Goal: Task Accomplishment & Management: Manage account settings

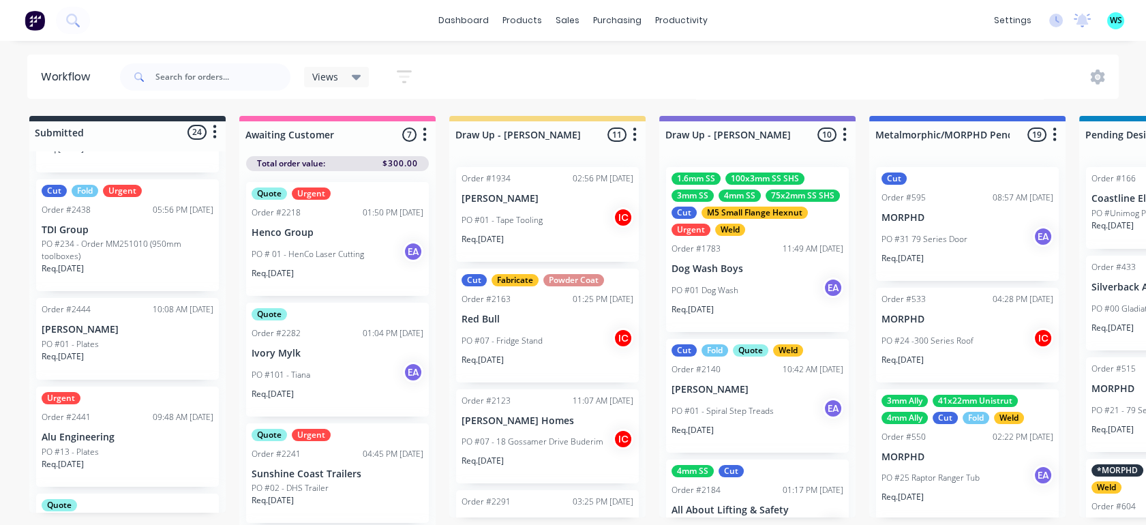
scroll to position [1818, 0]
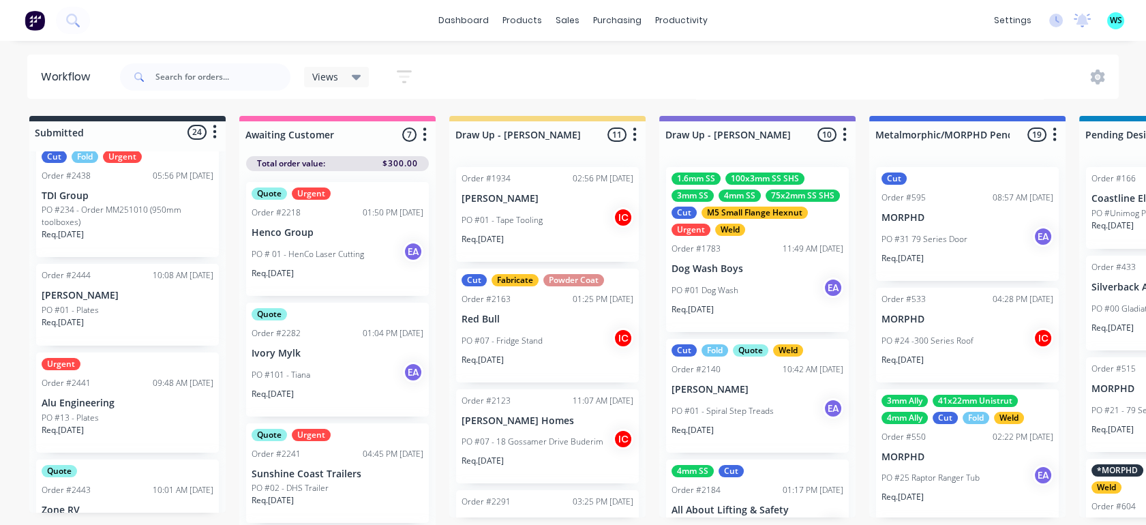
click at [117, 432] on div "Req. [DATE]" at bounding box center [128, 435] width 172 height 23
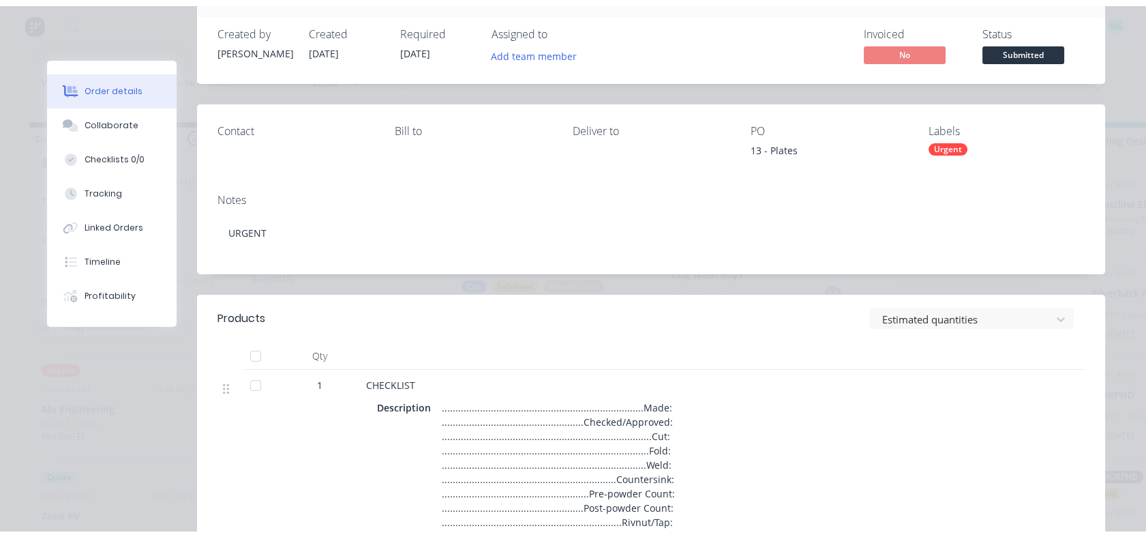
scroll to position [0, 0]
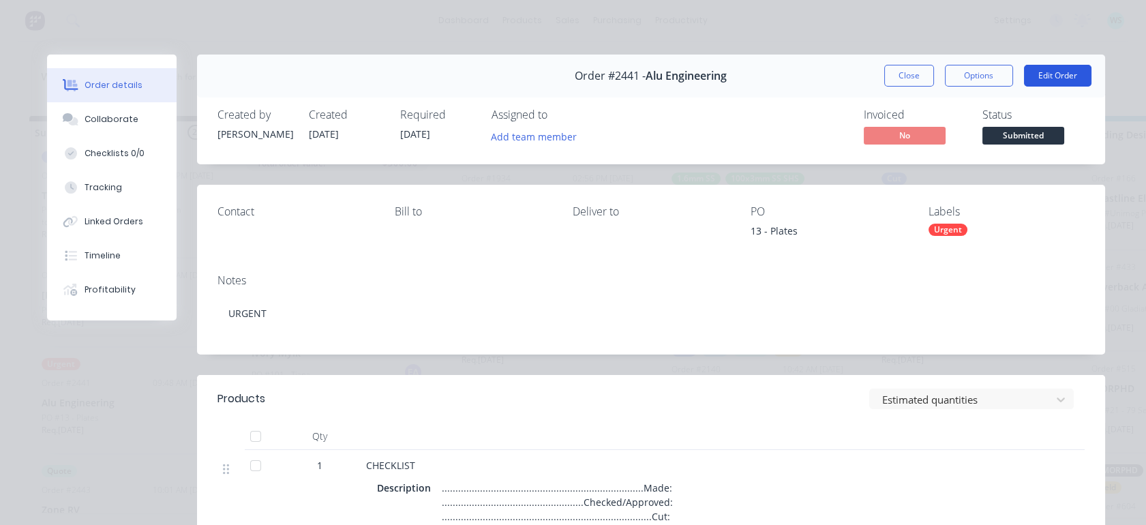
click at [1066, 76] on button "Edit Order" at bounding box center [1058, 76] width 68 height 22
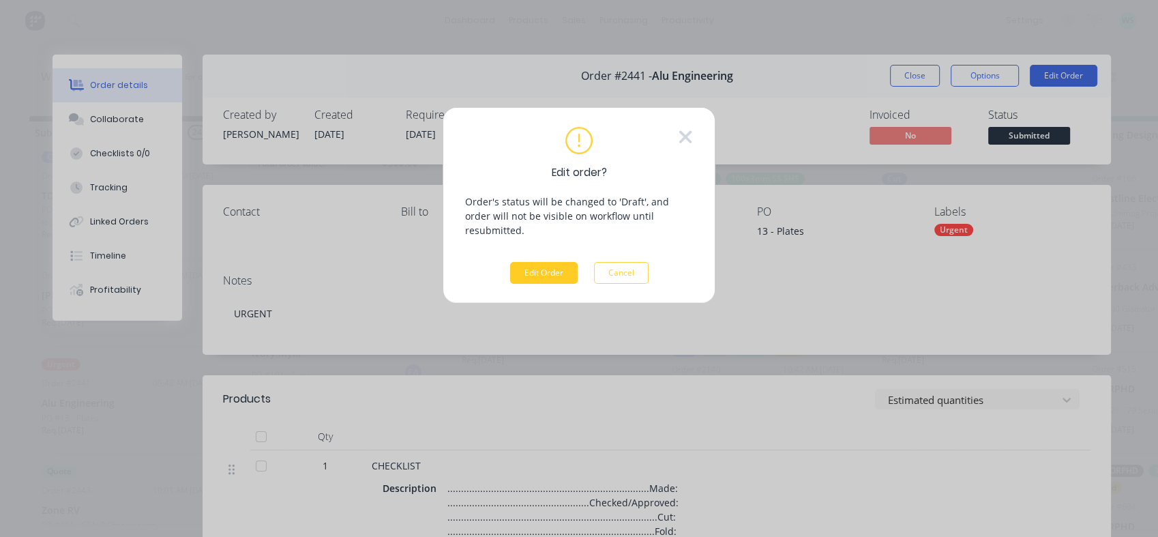
click at [550, 264] on button "Edit Order" at bounding box center [544, 273] width 68 height 22
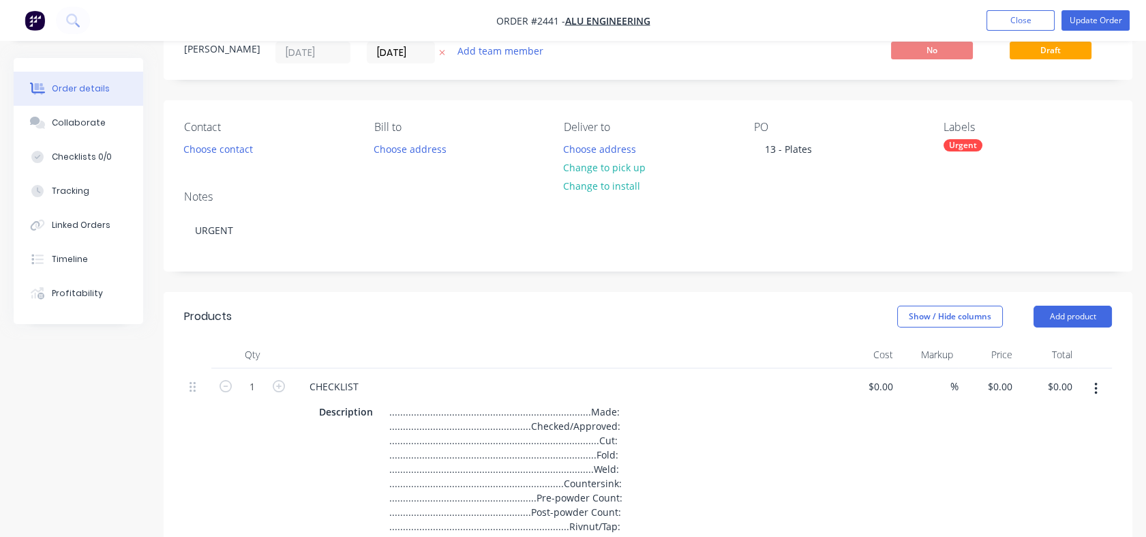
scroll to position [303, 0]
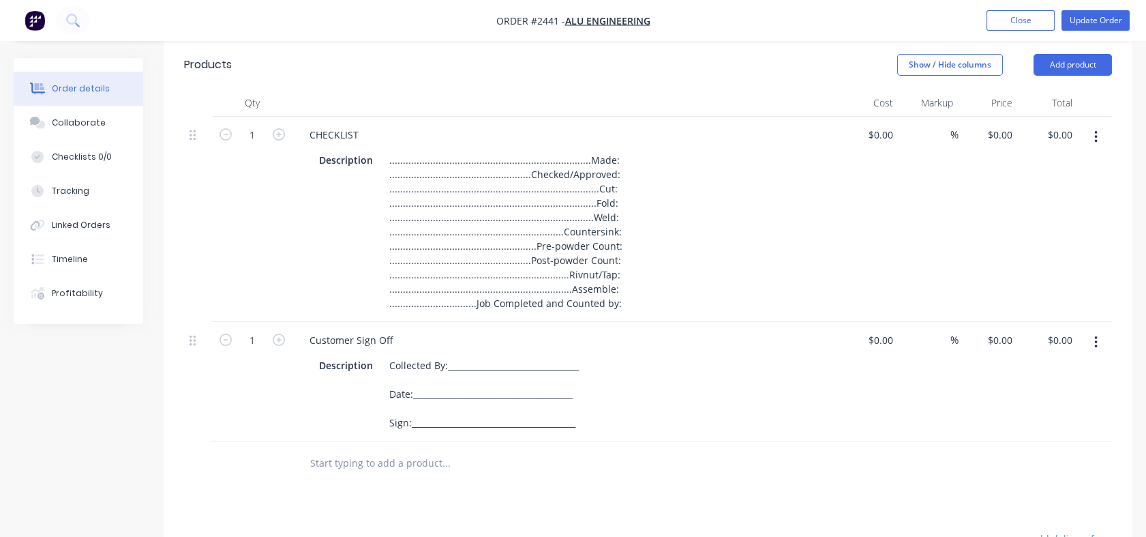
click at [423, 455] on input "text" at bounding box center [446, 462] width 273 height 27
paste input "8mm gusset plate x 6"
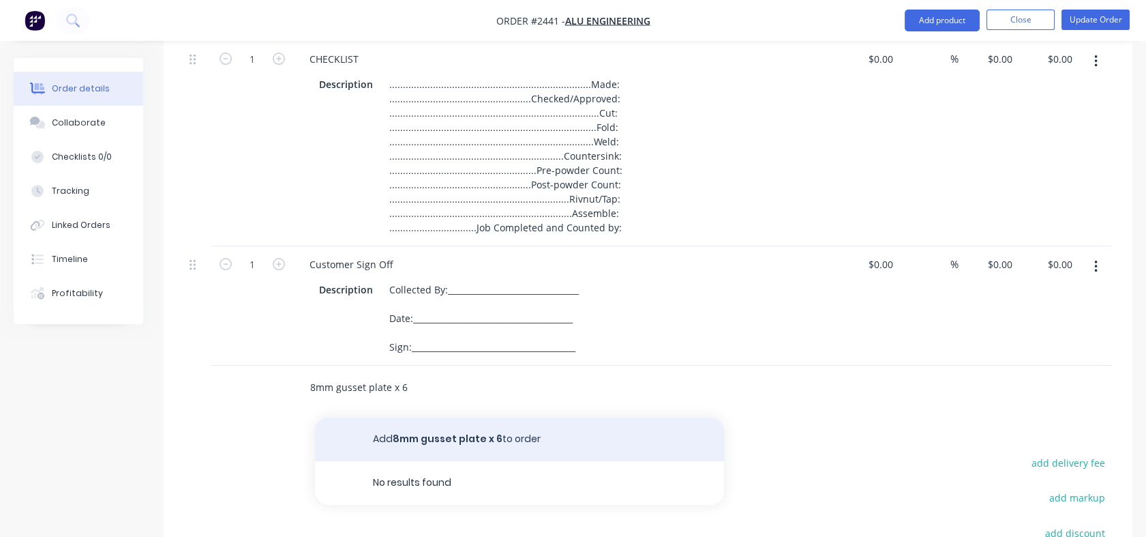
type input "8mm gusset plate x 6"
click at [436, 450] on button "Add 8mm gusset plate x 6 to order" at bounding box center [519, 439] width 409 height 44
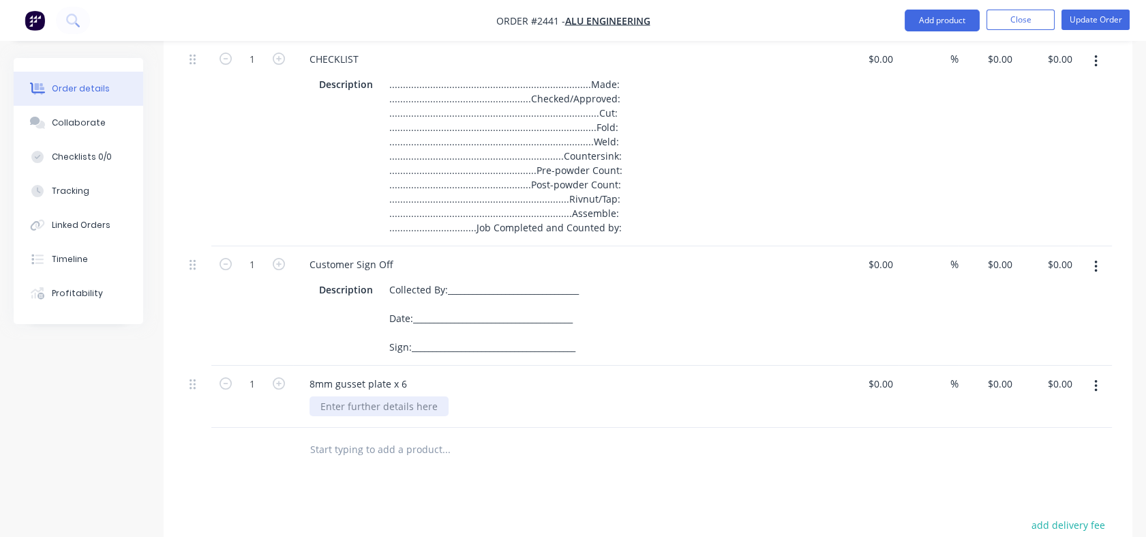
click at [393, 406] on div at bounding box center [379, 406] width 139 height 20
click at [280, 380] on icon "button" at bounding box center [279, 383] width 12 height 12
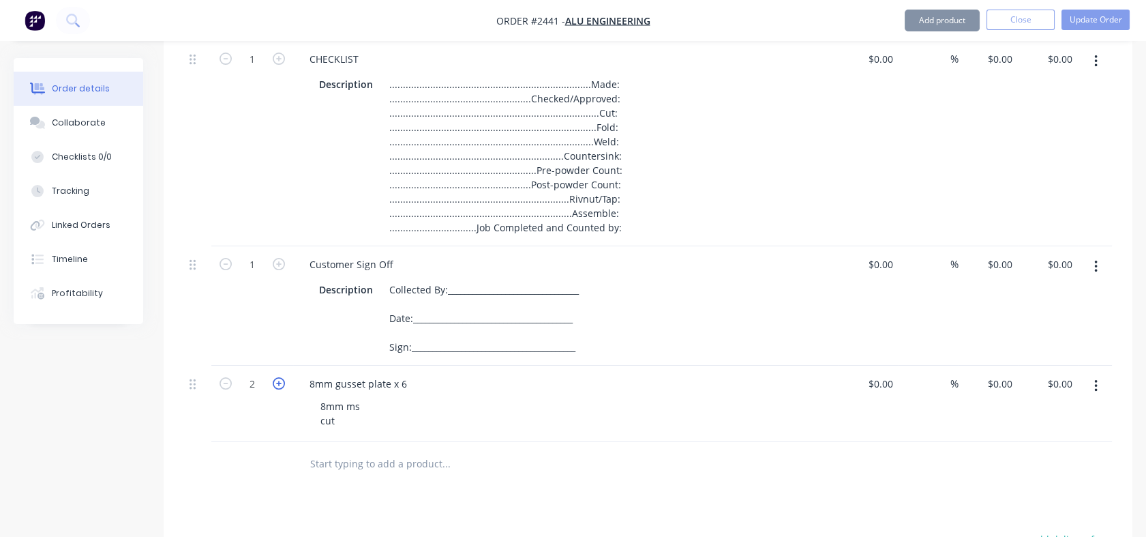
click at [280, 380] on icon "button" at bounding box center [279, 383] width 12 height 12
type input "6"
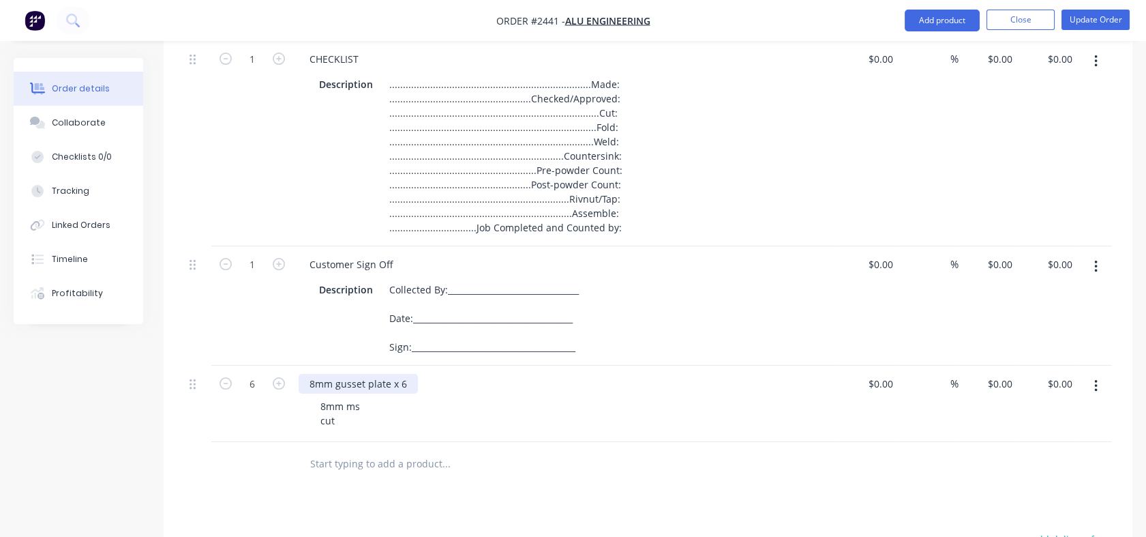
click at [408, 382] on div "8mm gusset plate x 6" at bounding box center [358, 384] width 119 height 20
click at [372, 467] on input "text" at bounding box center [446, 463] width 273 height 27
drag, startPoint x: 1021, startPoint y: 469, endPoint x: 1003, endPoint y: 477, distance: 19.5
click at [1021, 469] on div at bounding box center [648, 464] width 928 height 44
click at [440, 464] on input "text" at bounding box center [446, 463] width 273 height 27
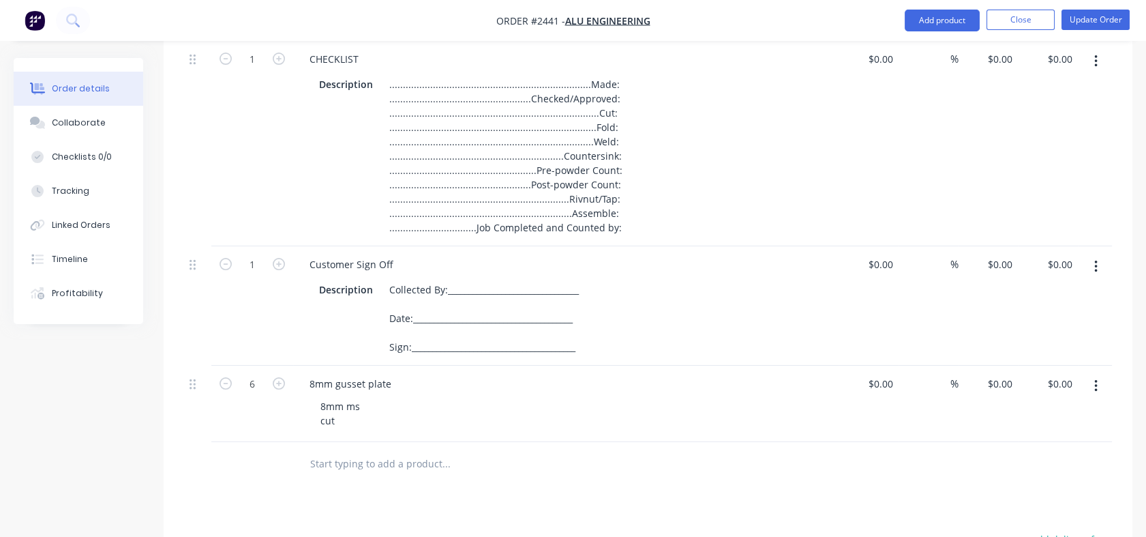
paste input "10mm base plate 1 x 4"
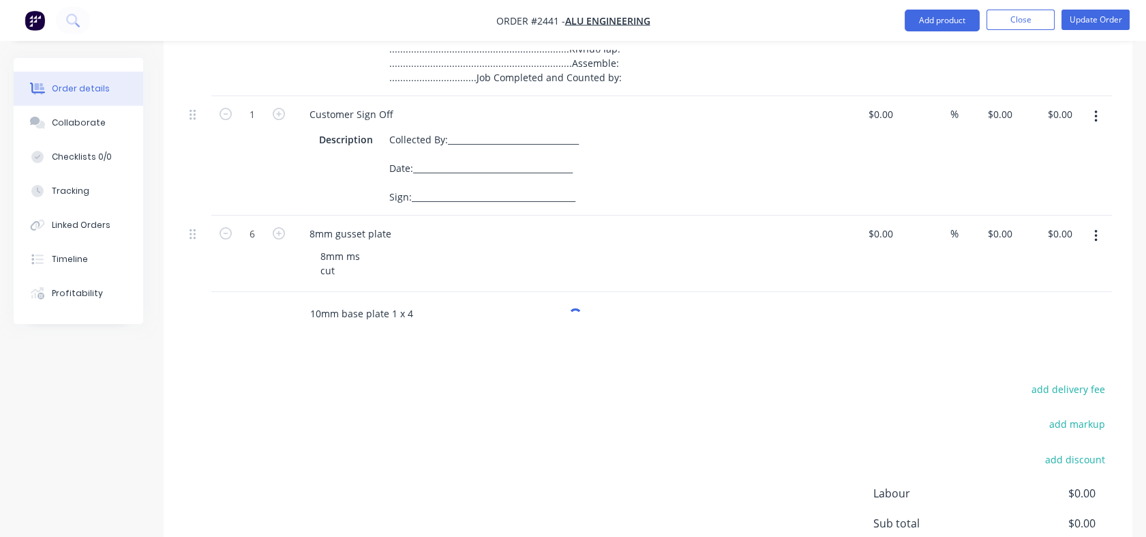
scroll to position [530, 0]
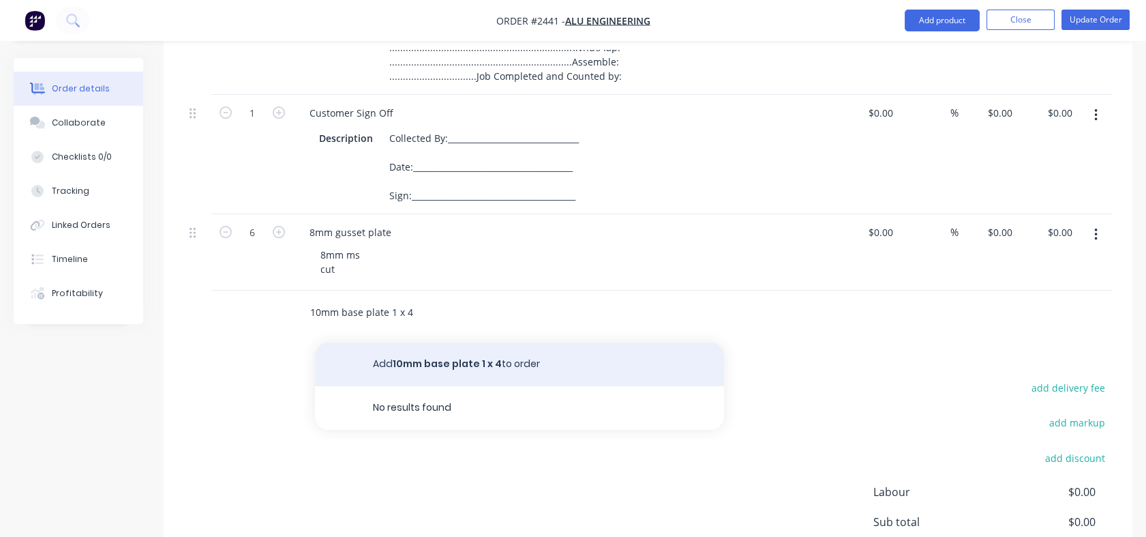
type input "10mm base plate 1 x 4"
click at [464, 371] on button "Add 10mm base plate 1 x 4 to order" at bounding box center [519, 364] width 409 height 44
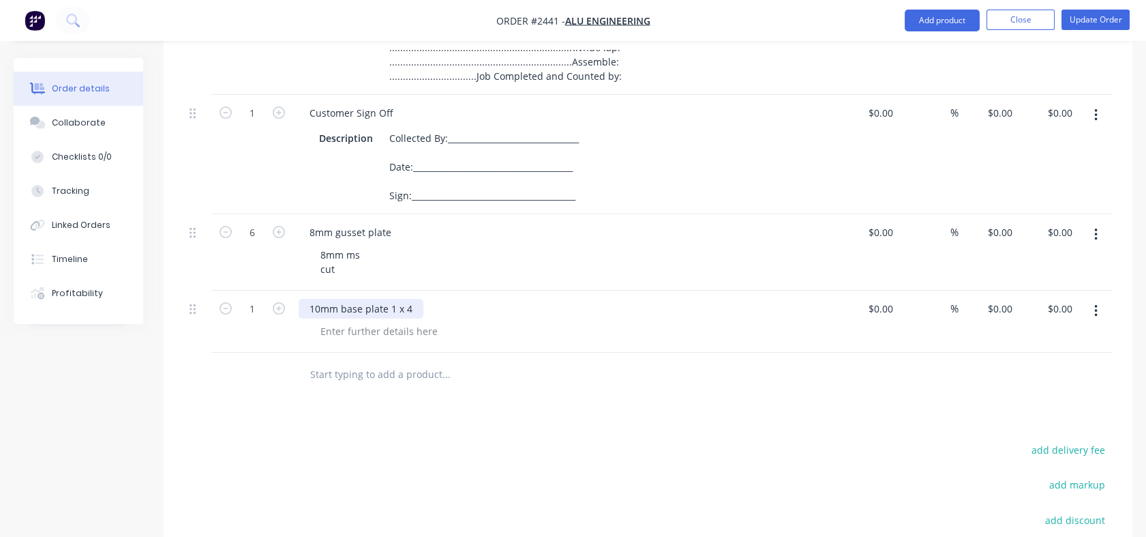
click at [411, 304] on div "10mm base plate 1 x 4" at bounding box center [361, 309] width 125 height 20
click at [363, 329] on div at bounding box center [379, 331] width 139 height 20
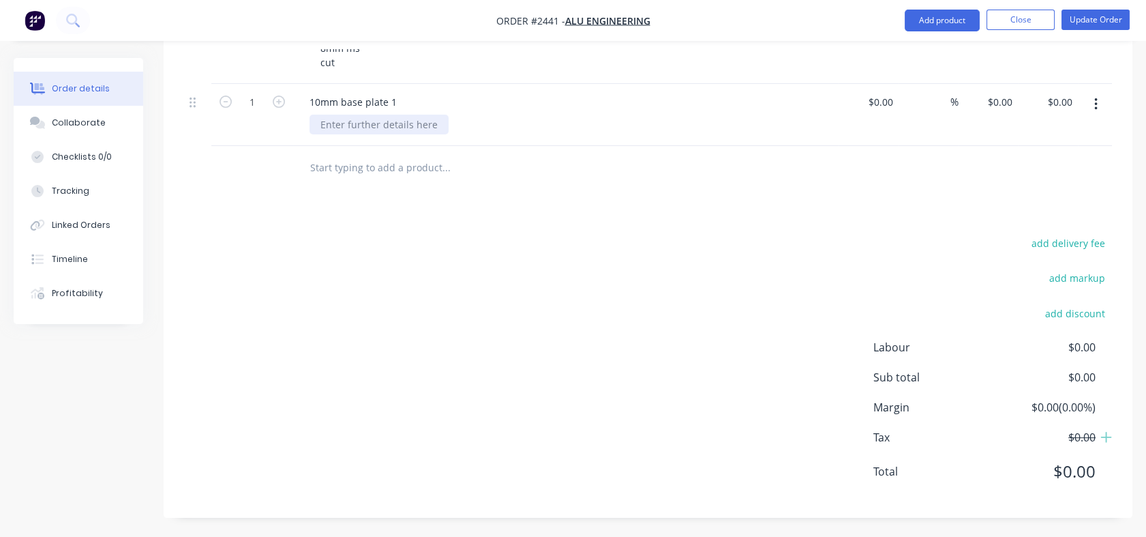
click at [355, 127] on div at bounding box center [379, 125] width 139 height 20
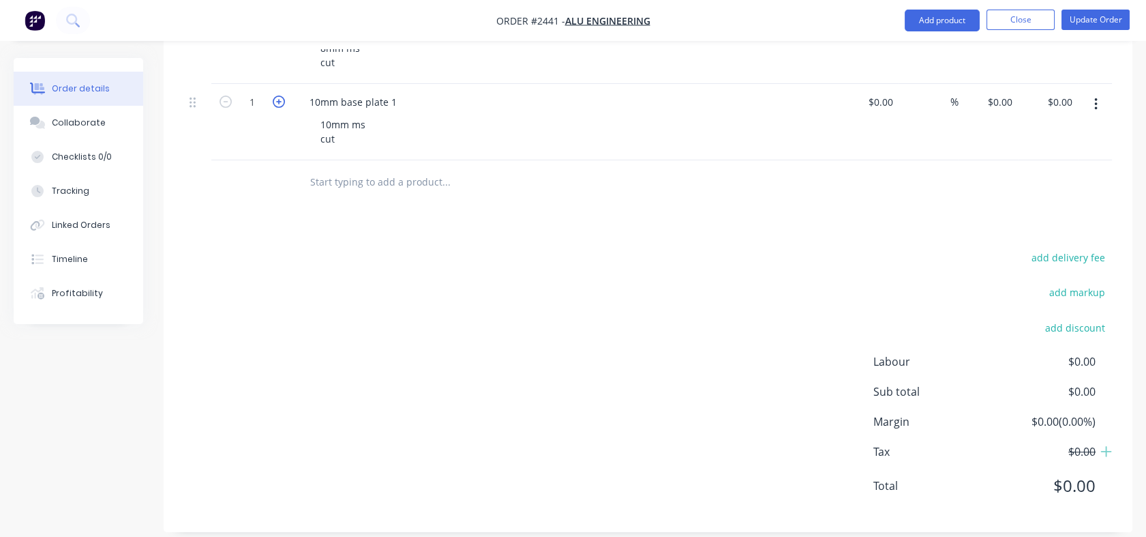
click at [281, 104] on icon "button" at bounding box center [279, 101] width 12 height 12
click at [226, 104] on icon "button" at bounding box center [226, 101] width 12 height 12
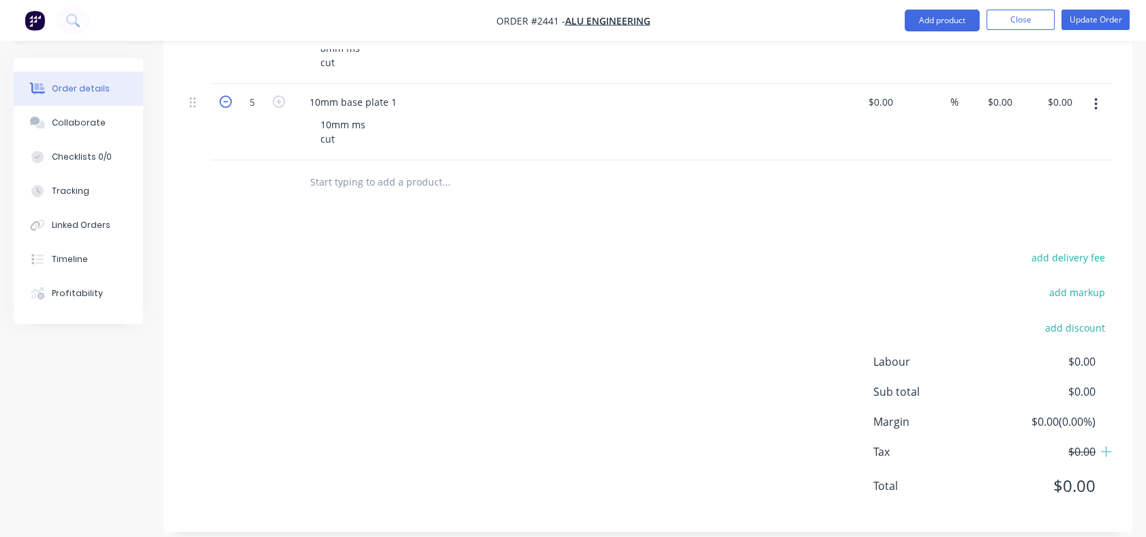
type input "4"
click at [335, 185] on input "text" at bounding box center [446, 181] width 273 height 27
click at [397, 182] on input "text" at bounding box center [446, 181] width 273 height 27
paste input "10mm base plate 2 x 11"
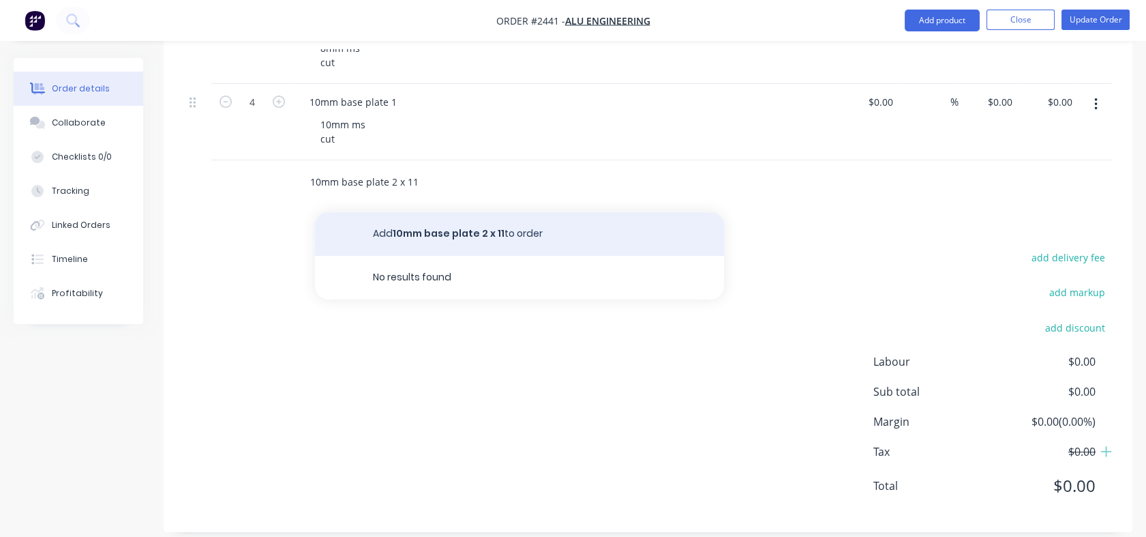
type input "10mm base plate 2 x 11"
click at [449, 232] on button "Add 10mm base plate 2 x 11 to order" at bounding box center [519, 234] width 409 height 44
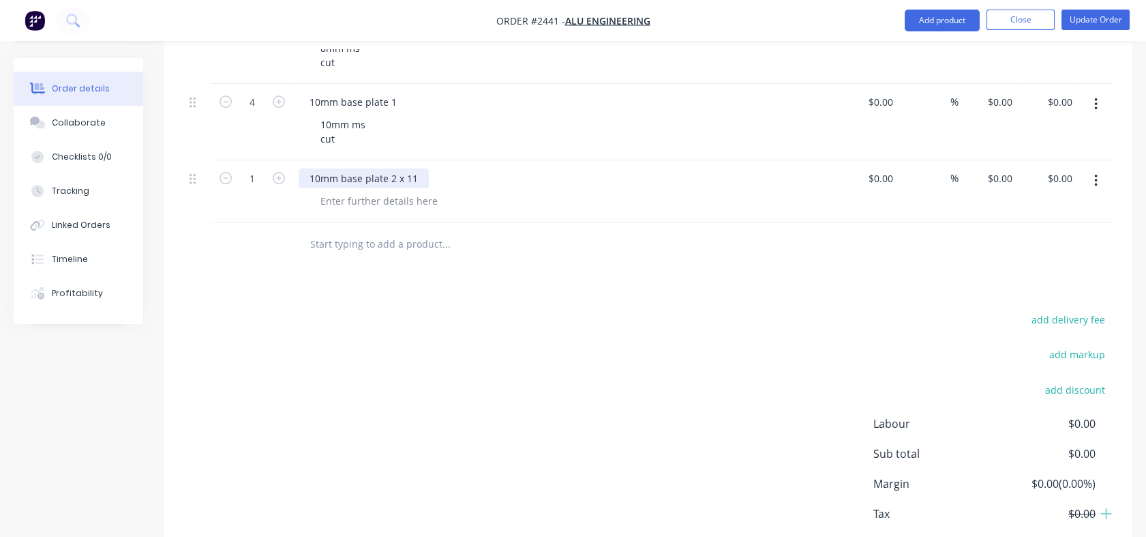
click at [421, 175] on div "10mm base plate 2 x 11" at bounding box center [364, 178] width 130 height 20
click at [263, 177] on input "1" at bounding box center [252, 178] width 35 height 20
type input "11"
drag, startPoint x: 543, startPoint y: 309, endPoint x: 481, endPoint y: 262, distance: 77.9
click at [543, 310] on div "add delivery fee add markup add discount Labour $0.00 Sub total $0.00 Margin $0…" at bounding box center [648, 441] width 928 height 263
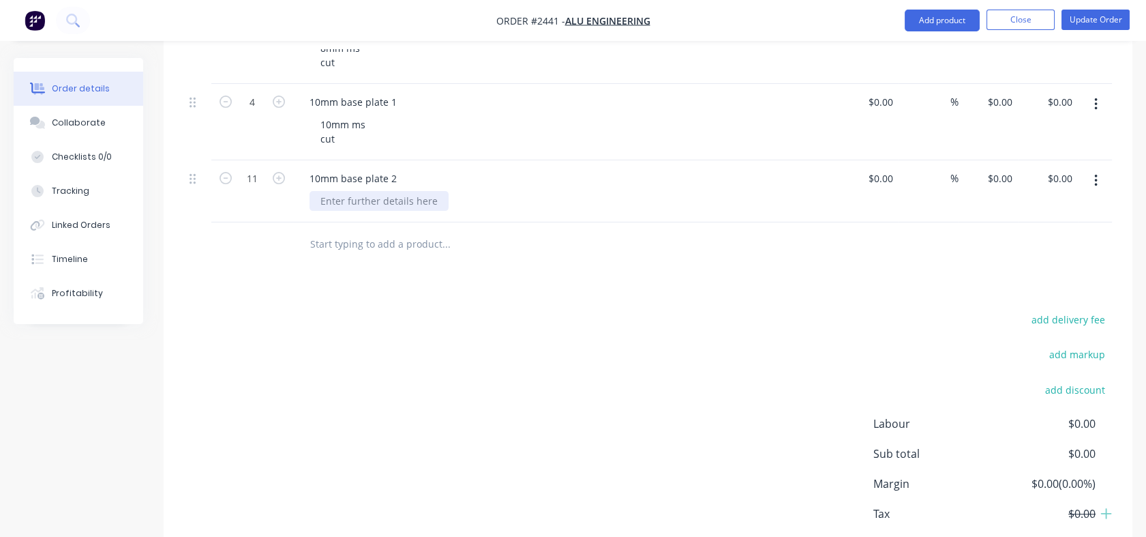
click at [383, 200] on div at bounding box center [379, 201] width 139 height 20
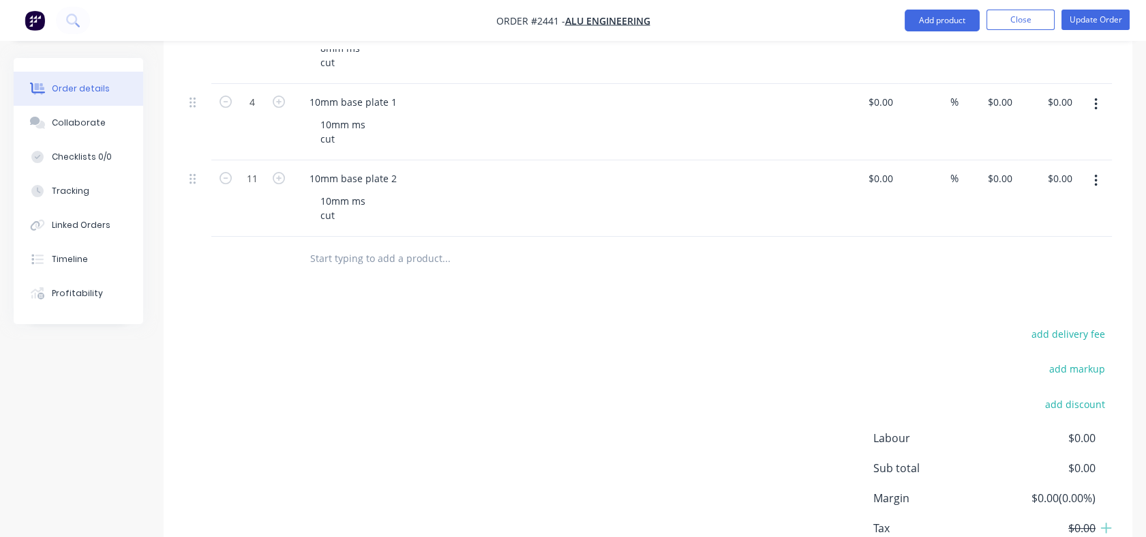
click at [507, 376] on div "add delivery fee add markup add discount Labour $0.00 Sub total $0.00 Margin $0…" at bounding box center [648, 456] width 928 height 263
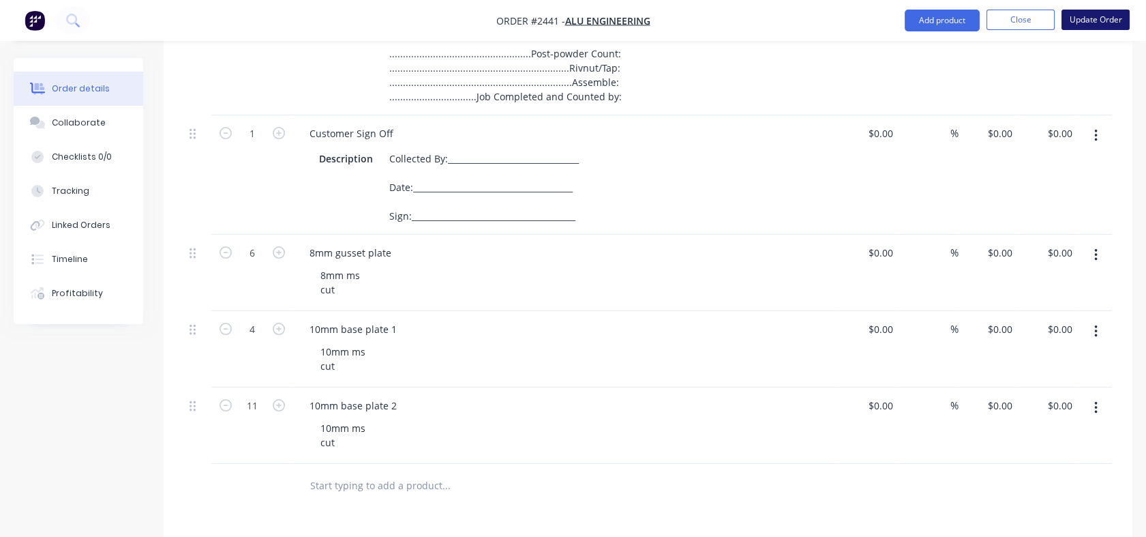
click at [1079, 16] on button "Update Order" at bounding box center [1096, 20] width 68 height 20
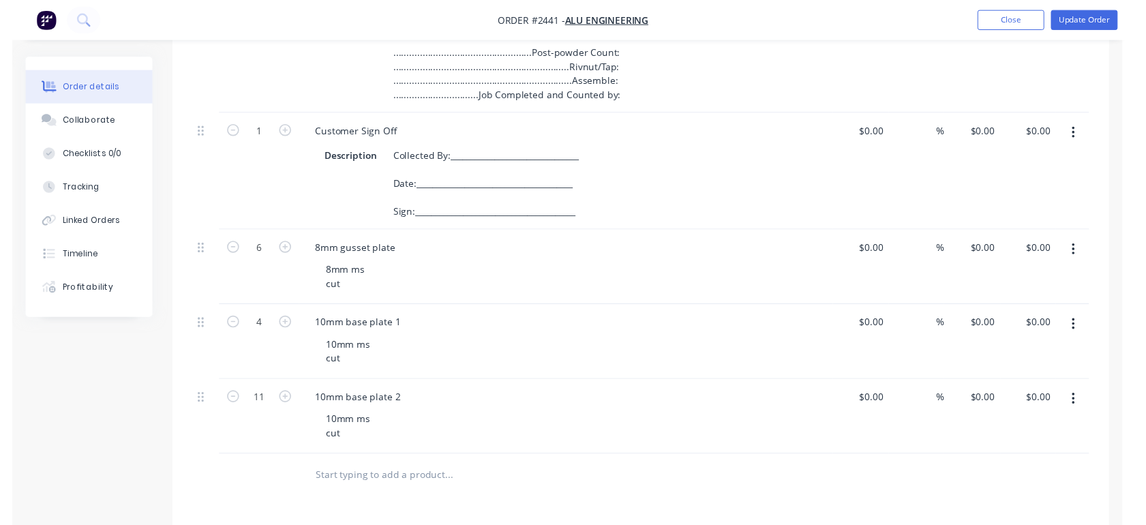
scroll to position [0, 0]
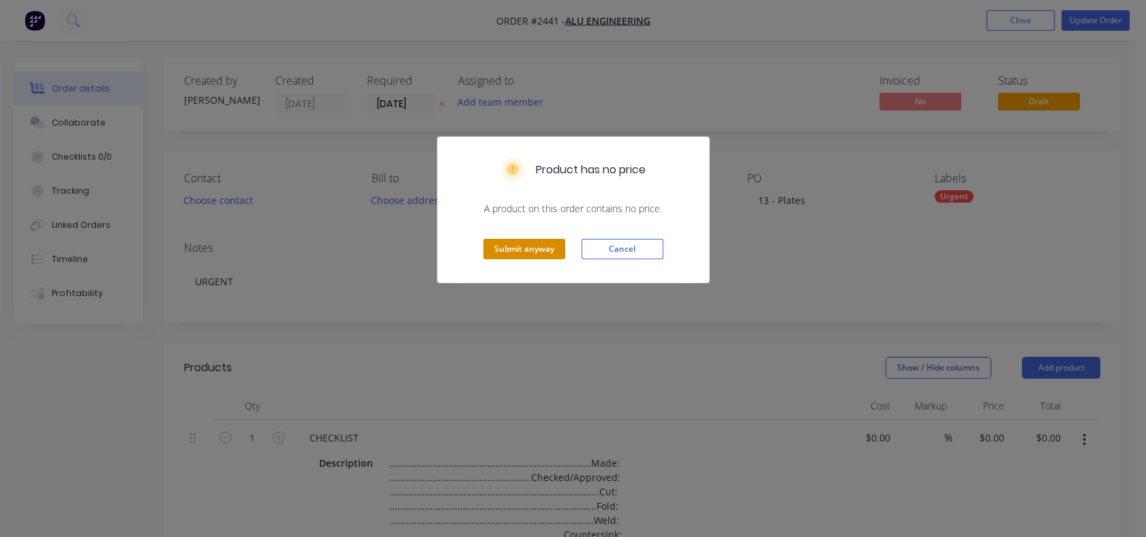
click at [532, 250] on button "Submit anyway" at bounding box center [524, 249] width 82 height 20
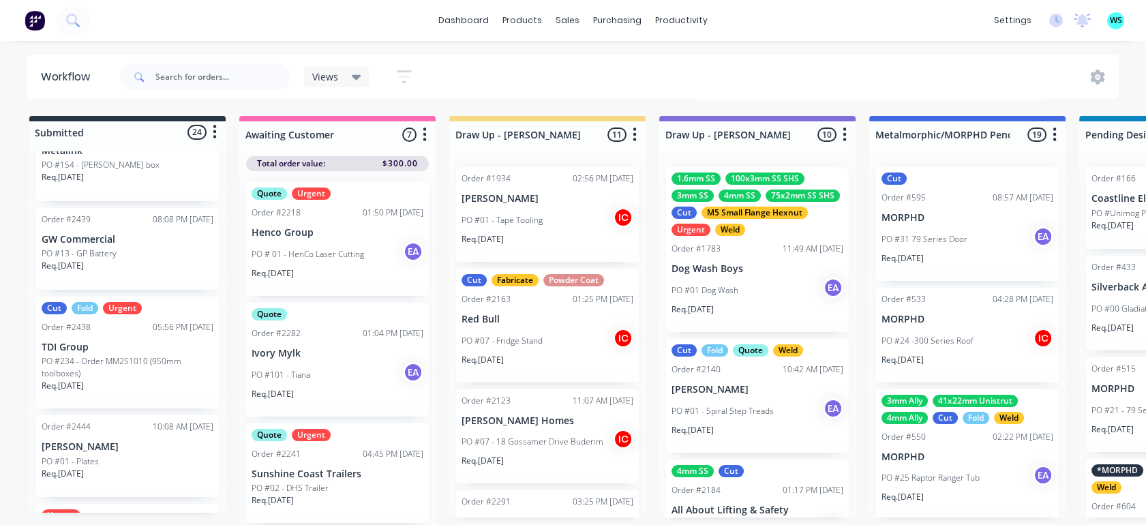
scroll to position [1818, 0]
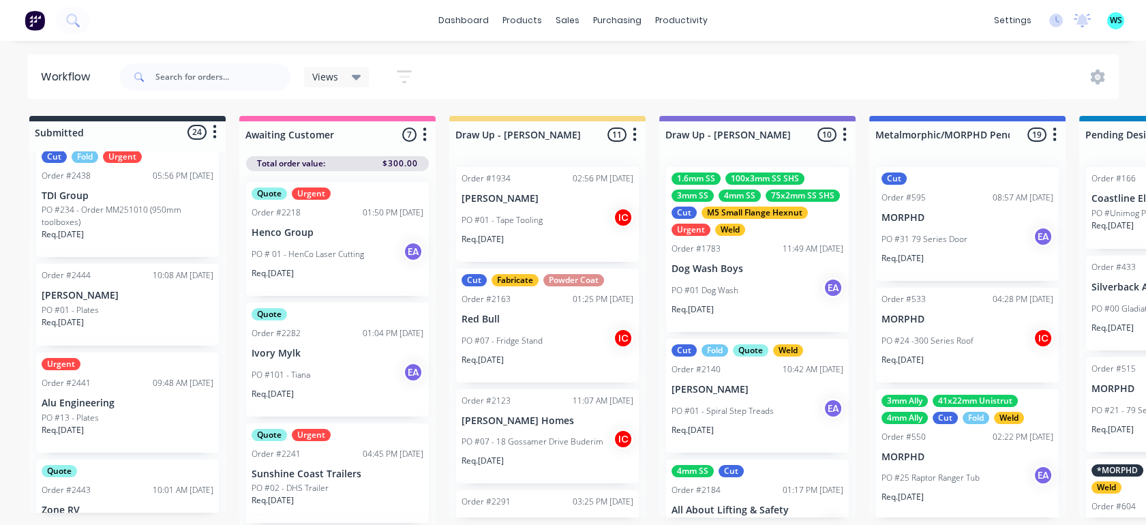
click at [129, 392] on div "Urgent Order #2441 09:48 AM [DATE] Alu Engineering PO #13 - Plates Req. [DATE]" at bounding box center [127, 403] width 183 height 100
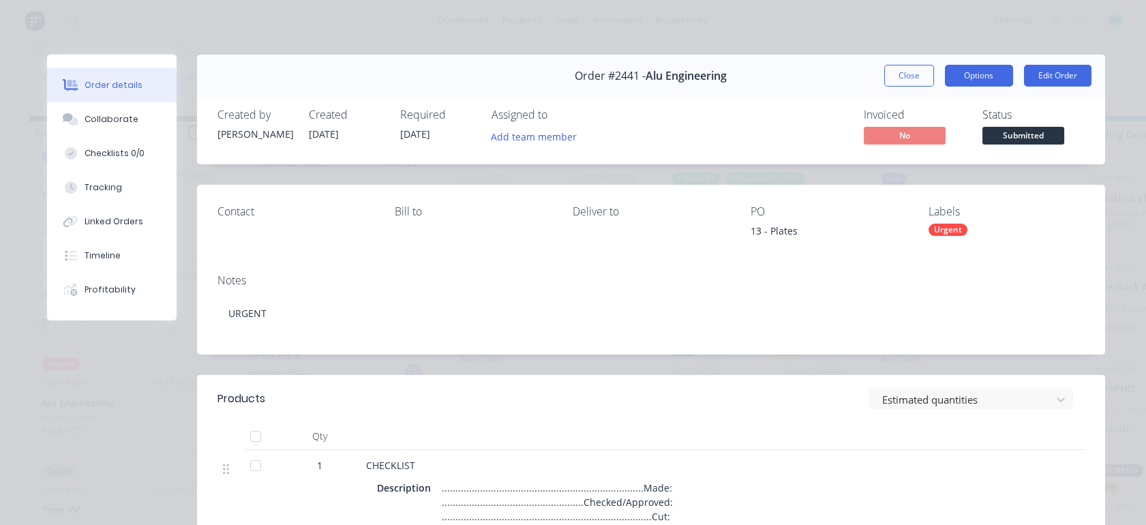
click at [970, 70] on button "Options" at bounding box center [979, 76] width 68 height 22
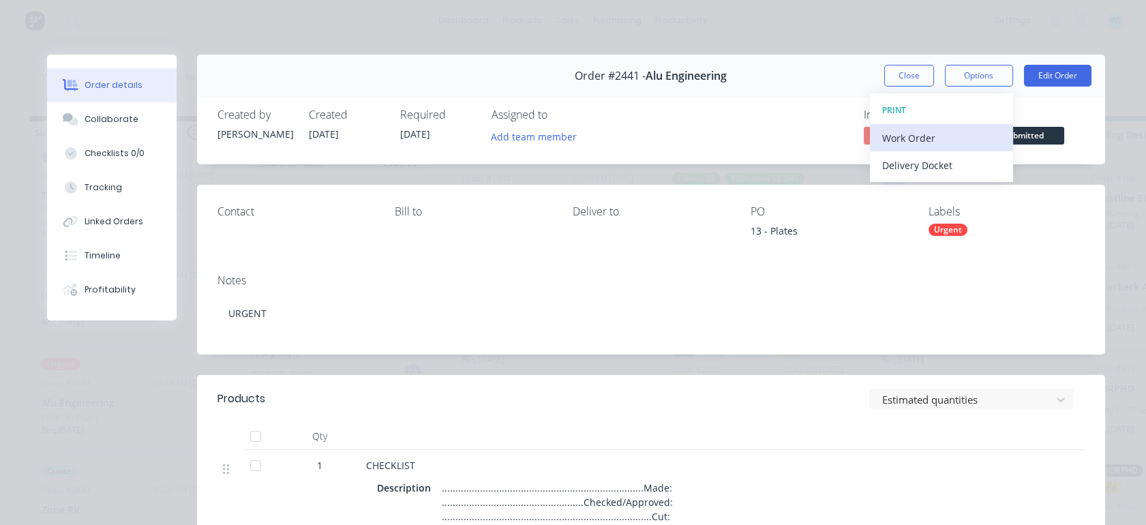
click at [914, 130] on div "Work Order" at bounding box center [941, 138] width 119 height 20
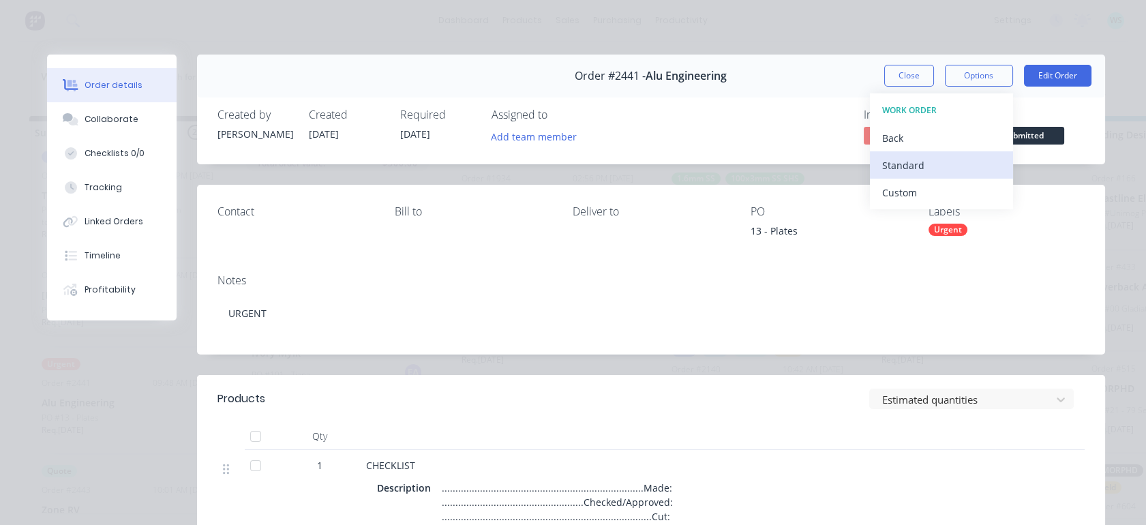
click at [897, 158] on div "Standard" at bounding box center [941, 165] width 119 height 20
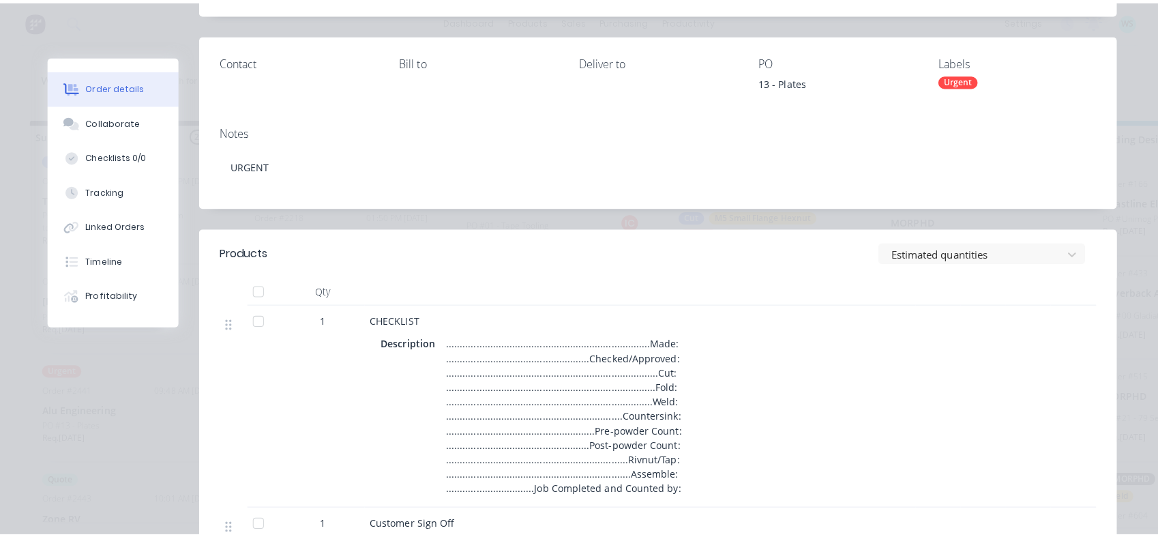
scroll to position [0, 0]
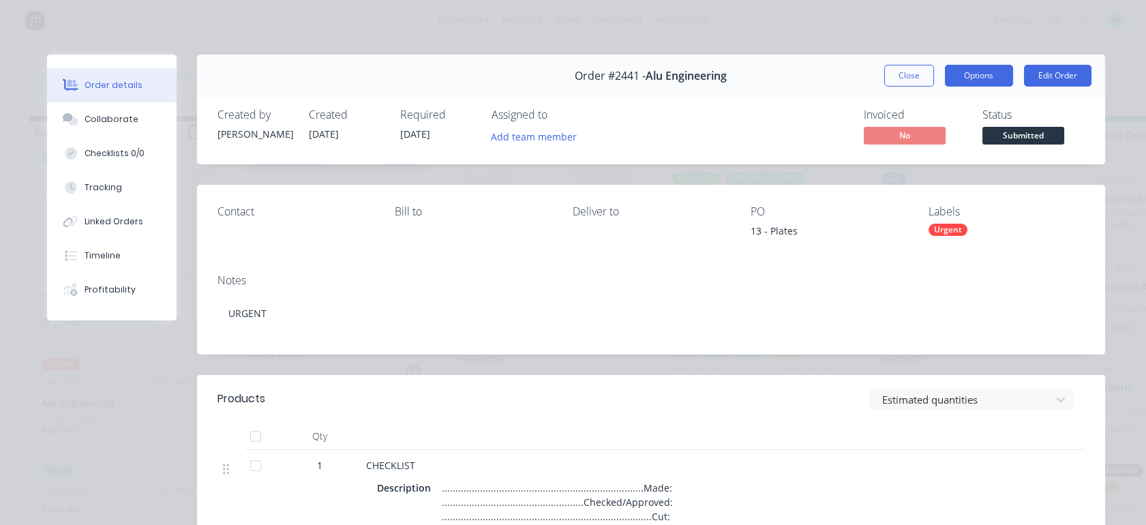
click at [957, 81] on button "Options" at bounding box center [979, 76] width 68 height 22
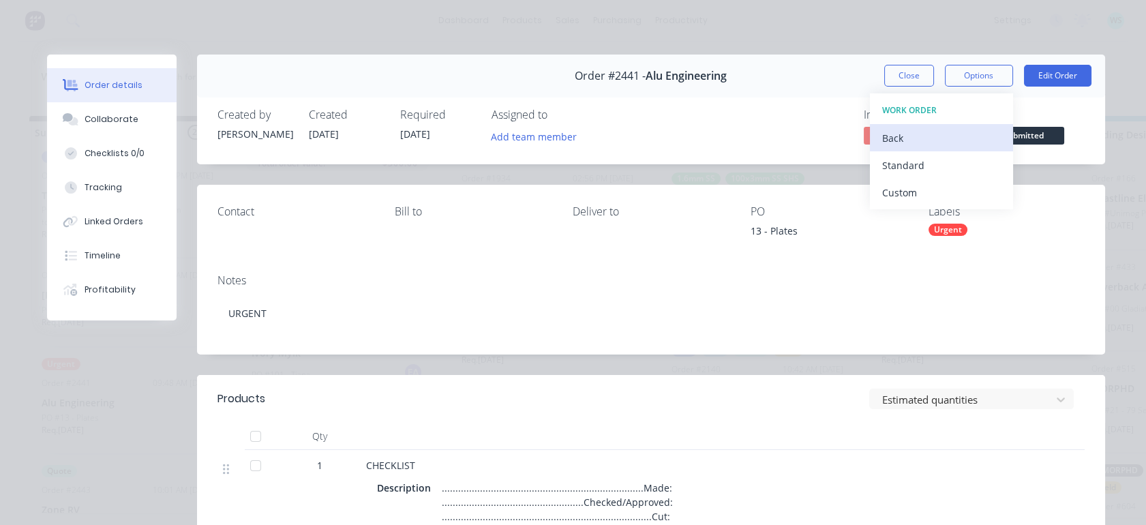
click at [916, 136] on div "Back" at bounding box center [941, 138] width 119 height 20
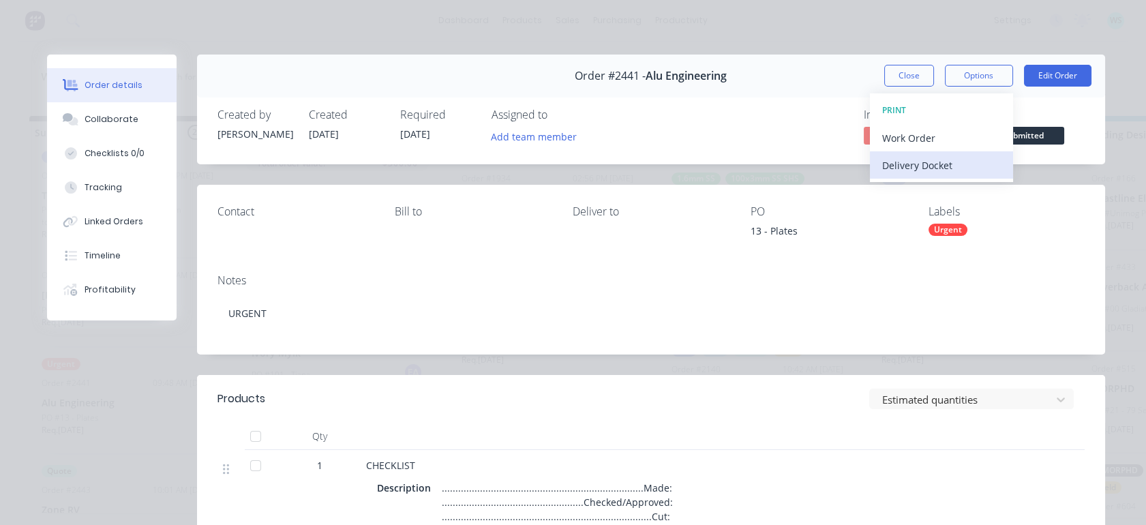
click at [912, 163] on div "Delivery Docket" at bounding box center [941, 165] width 119 height 20
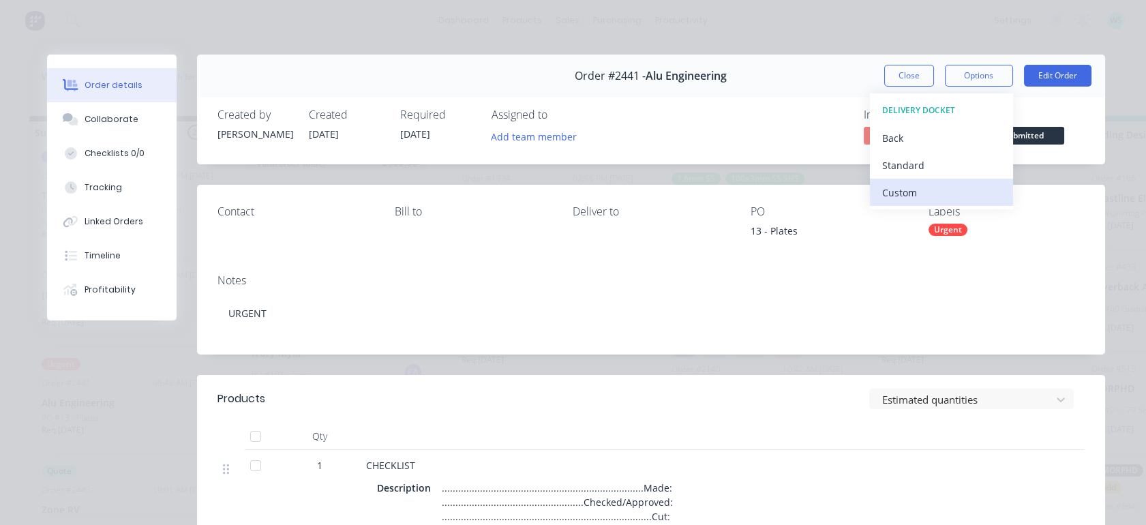
click at [901, 186] on div "Custom" at bounding box center [941, 193] width 119 height 20
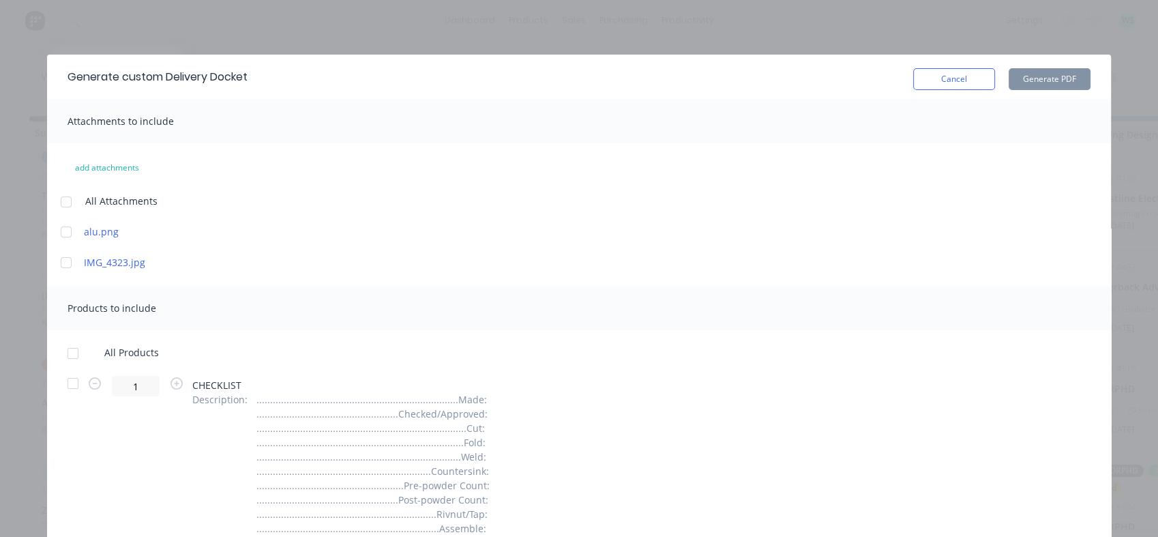
click at [71, 352] on div at bounding box center [72, 353] width 27 height 27
click at [70, 378] on div at bounding box center [72, 383] width 27 height 27
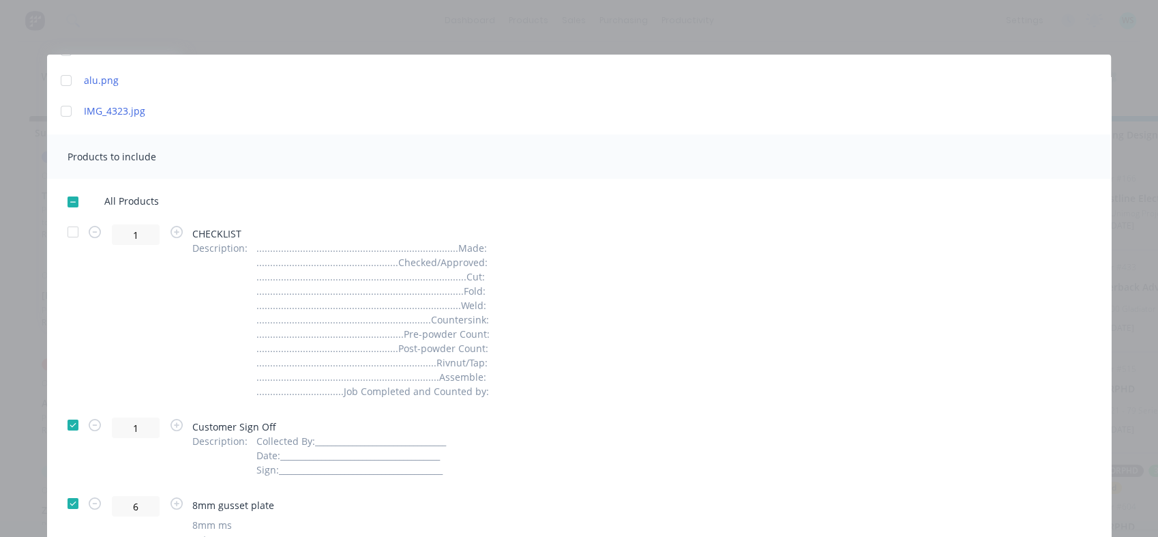
click at [74, 422] on div at bounding box center [72, 424] width 27 height 27
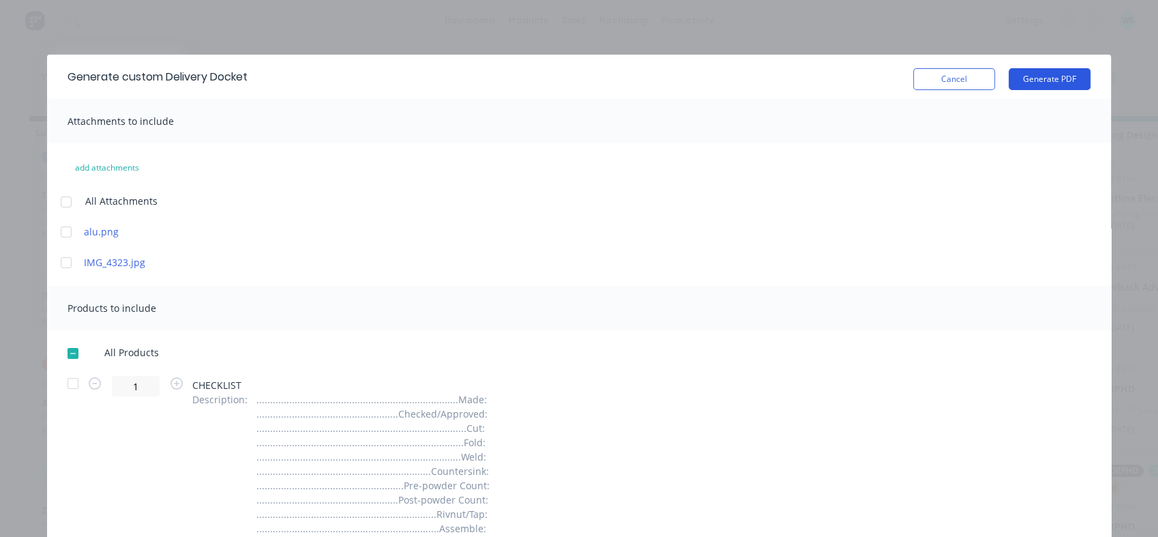
click at [1047, 80] on button "Generate PDF" at bounding box center [1049, 79] width 82 height 22
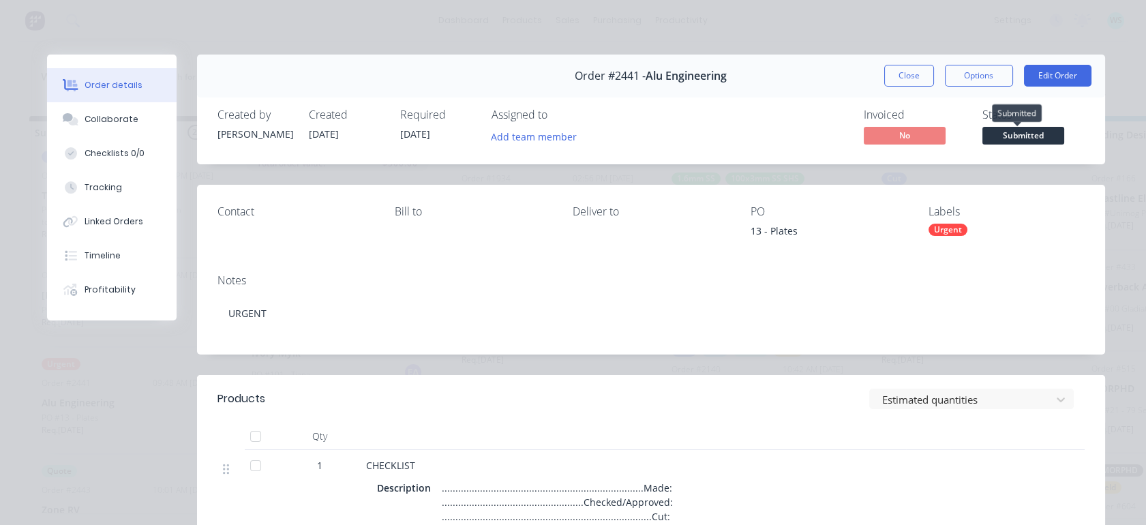
click at [993, 140] on span "Submitted" at bounding box center [1024, 135] width 82 height 17
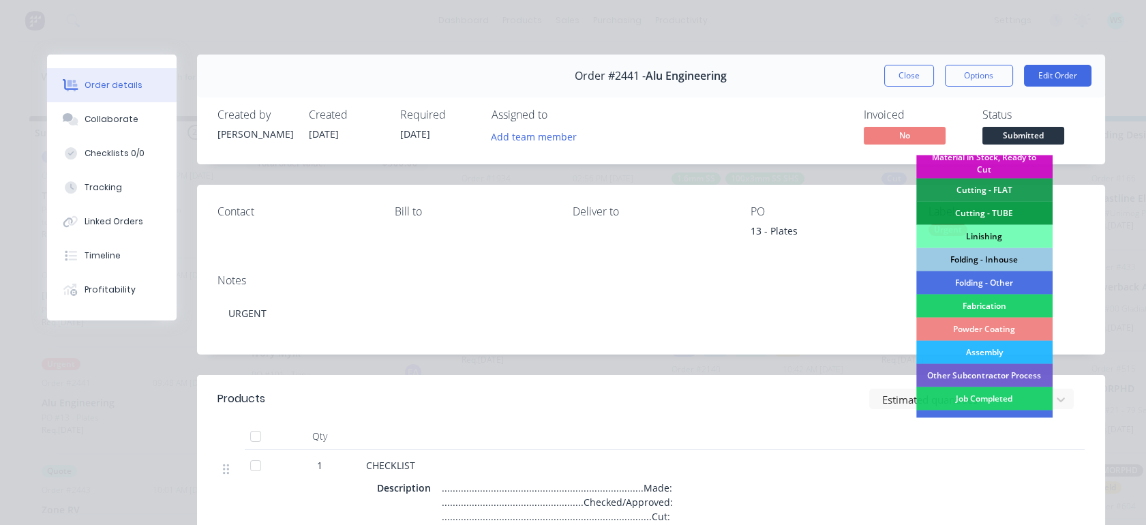
scroll to position [378, 0]
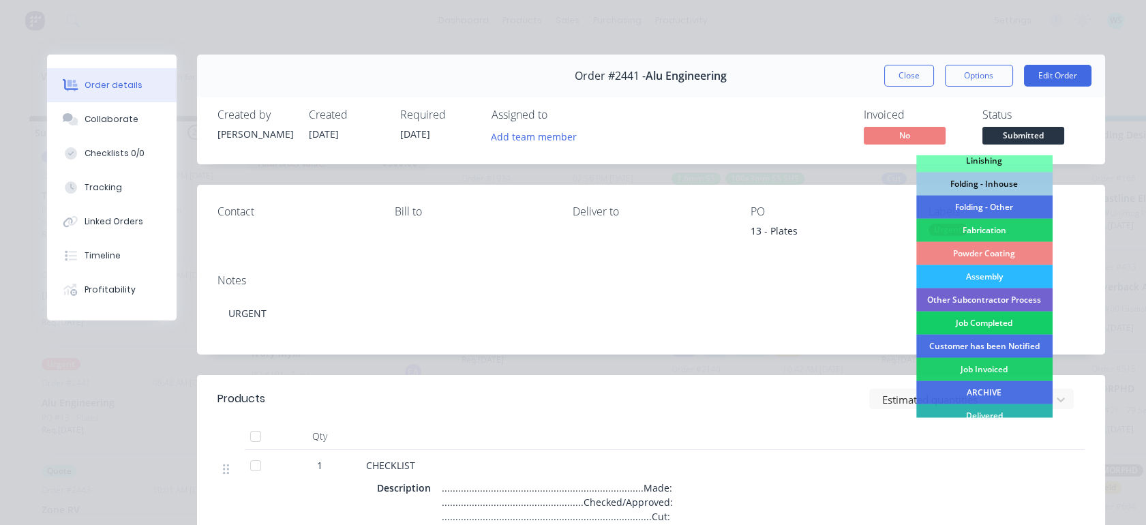
click at [996, 319] on div "Job Completed" at bounding box center [984, 323] width 136 height 23
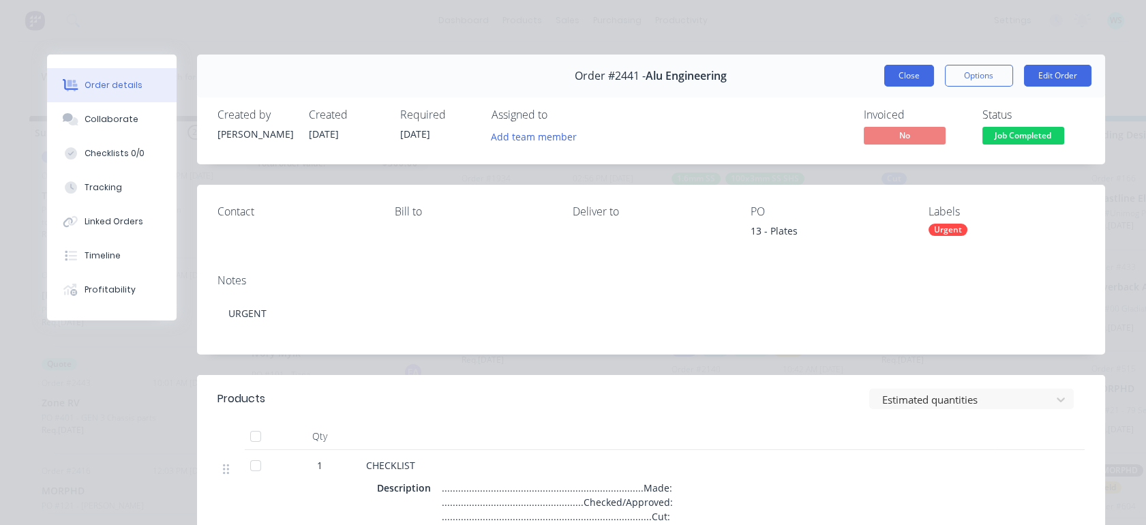
click at [903, 73] on button "Close" at bounding box center [909, 76] width 50 height 22
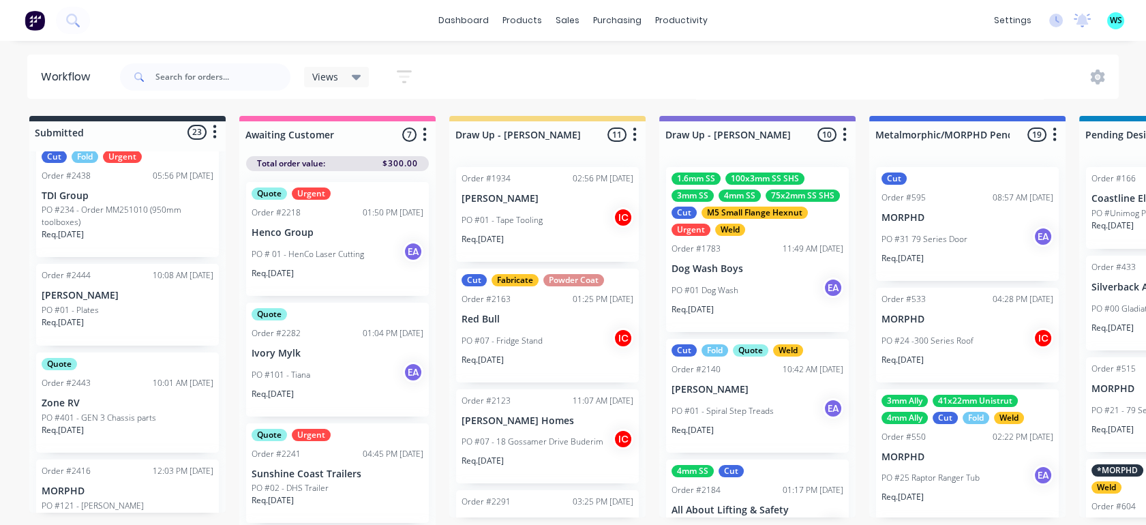
scroll to position [1742, 0]
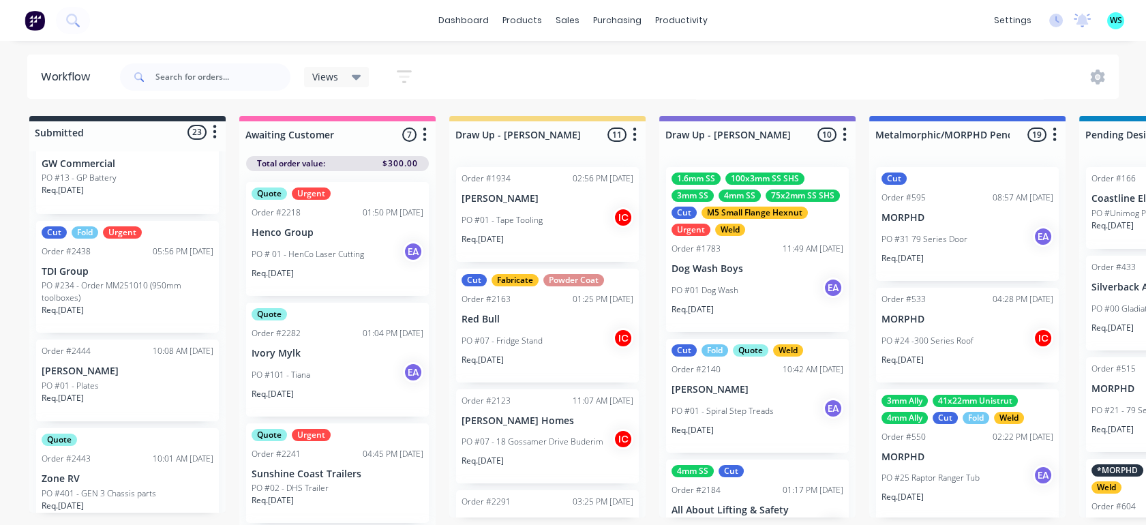
click at [106, 387] on div "PO #01 - Plates" at bounding box center [128, 386] width 172 height 12
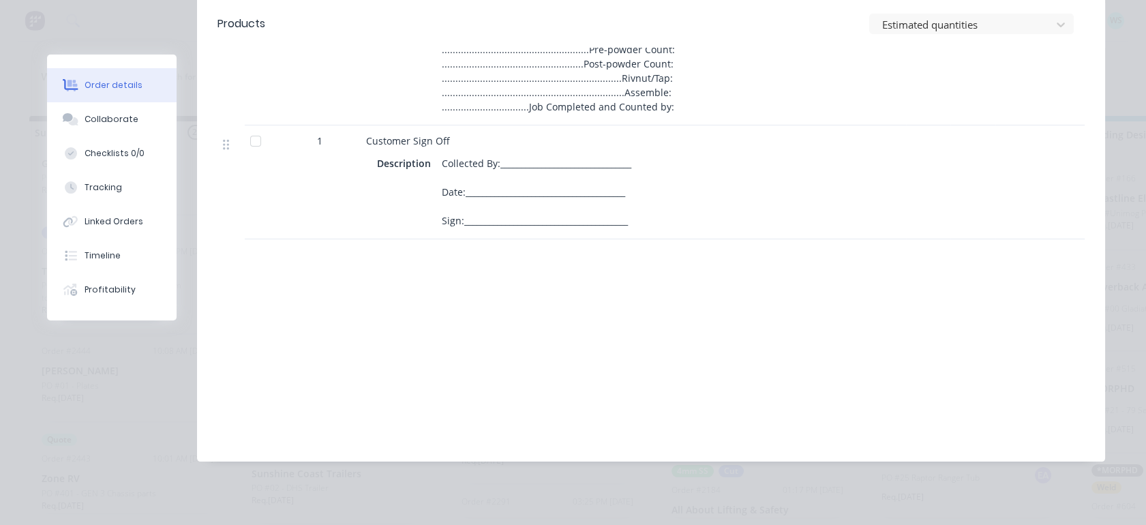
scroll to position [0, 0]
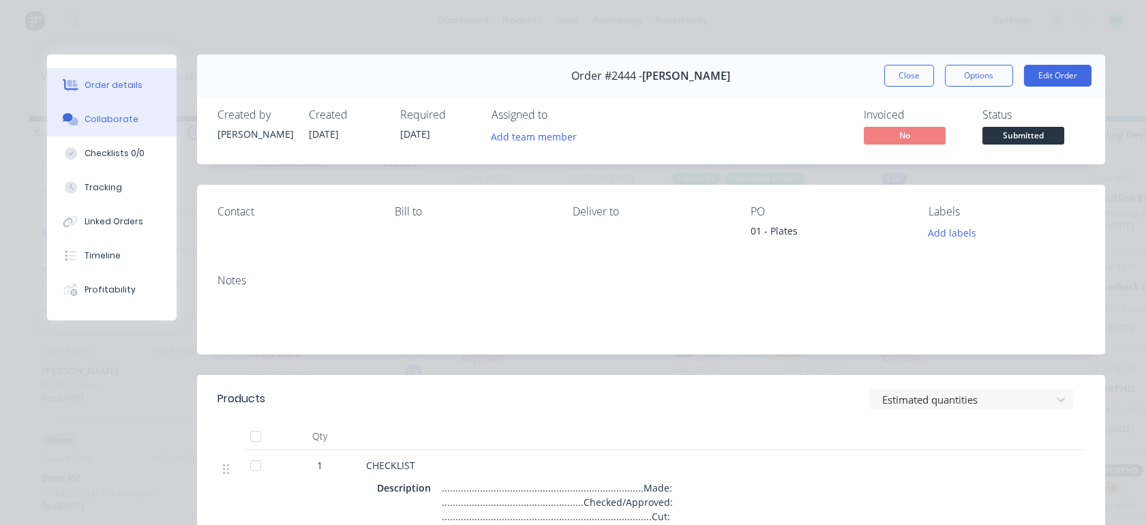
click at [108, 117] on div "Collaborate" at bounding box center [112, 119] width 54 height 12
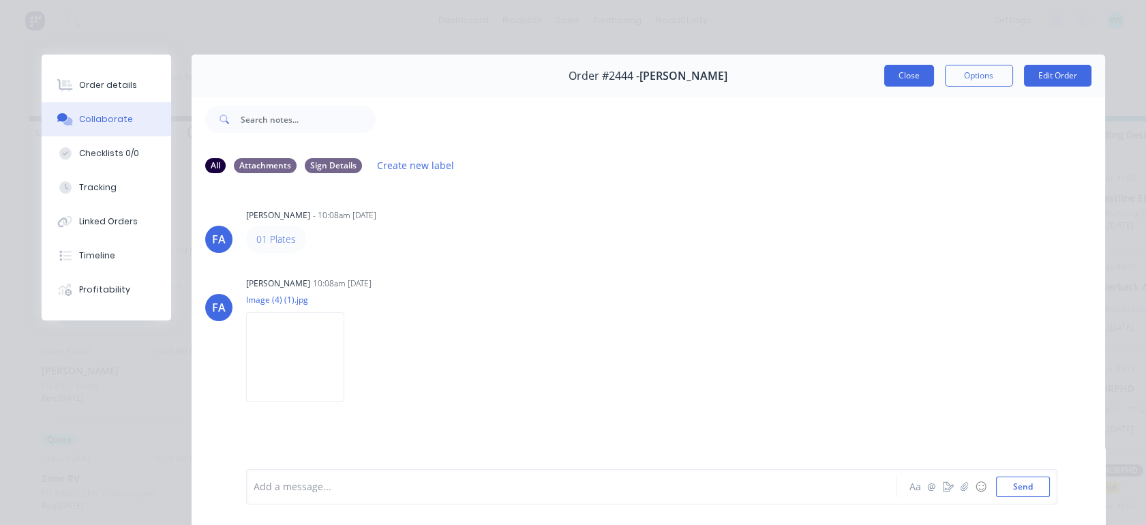
click at [900, 82] on button "Close" at bounding box center [909, 76] width 50 height 22
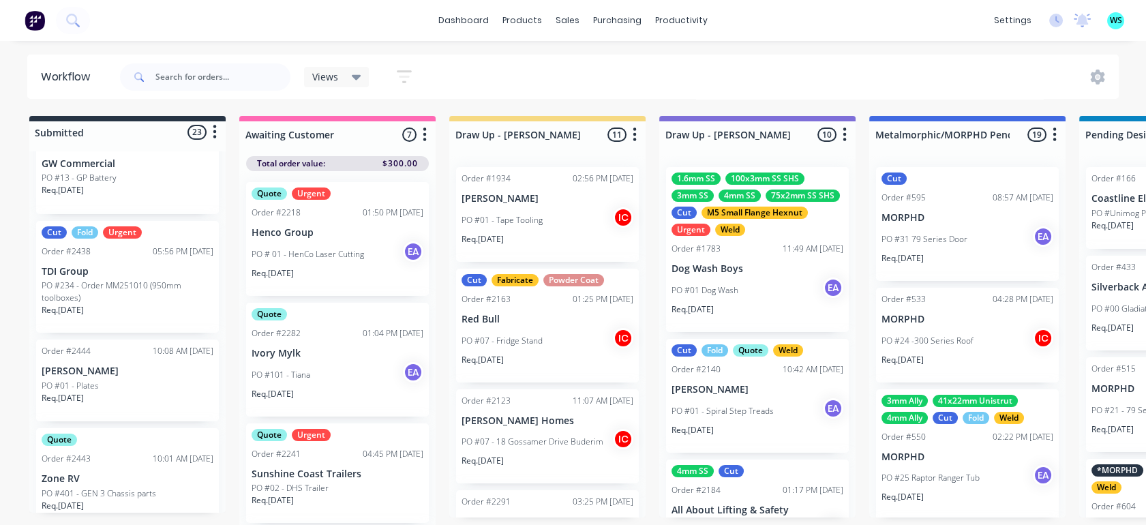
click at [147, 288] on p "PO #234 - Order MM251010 (950mm toolboxes)" at bounding box center [128, 292] width 172 height 25
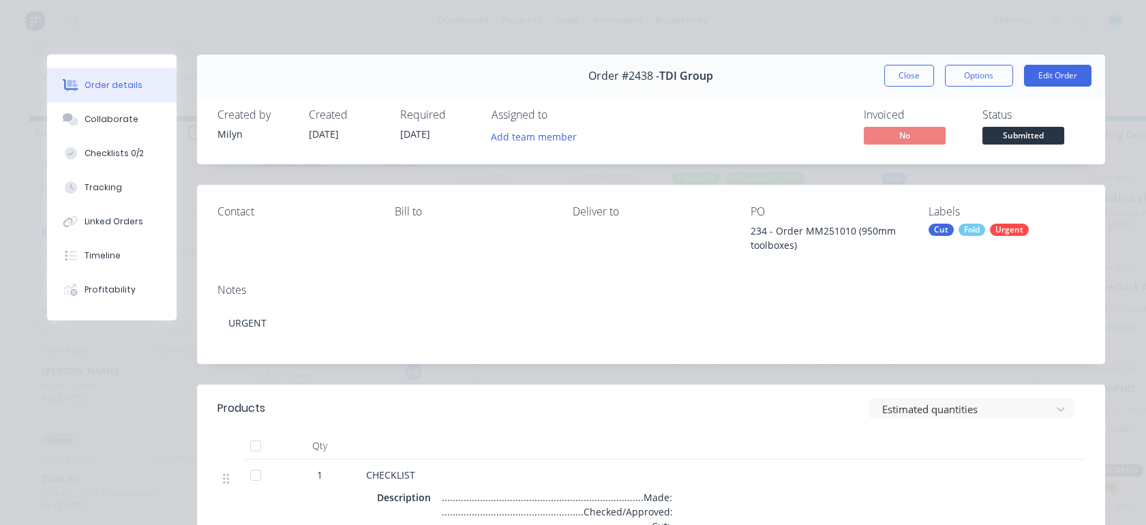
click at [903, 82] on button "Close" at bounding box center [909, 76] width 50 height 22
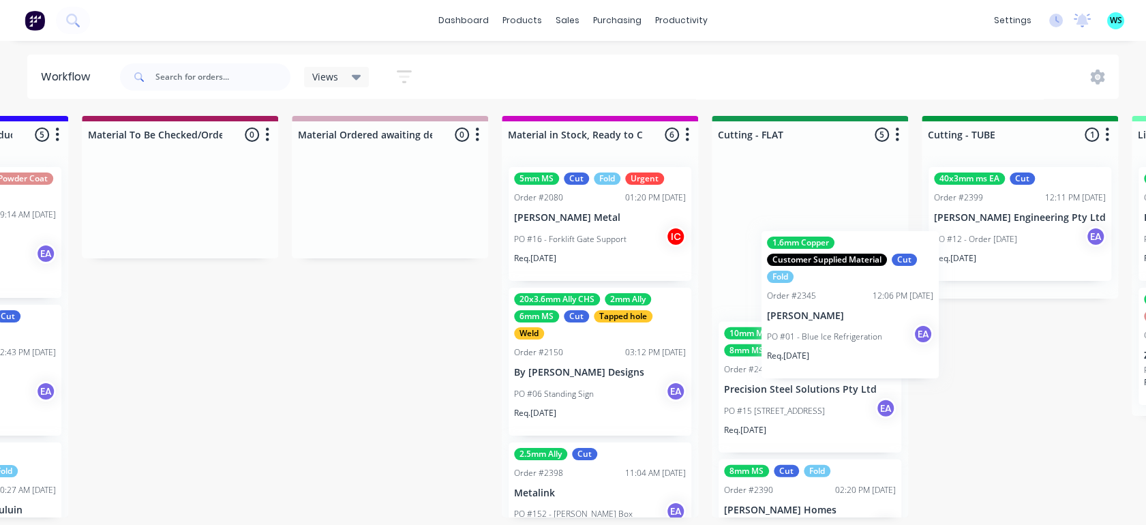
scroll to position [0, 2054]
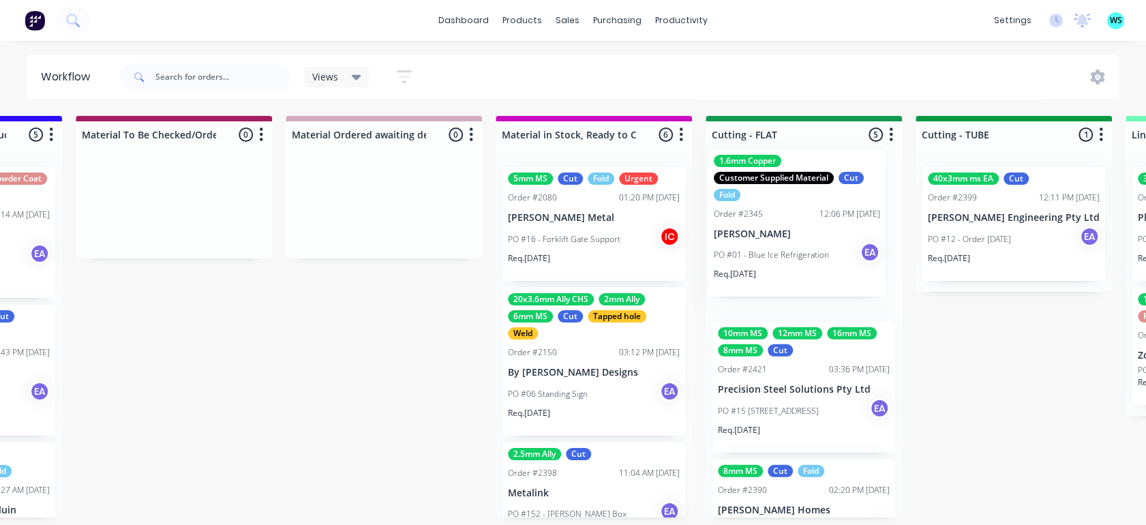
drag, startPoint x: 625, startPoint y: 404, endPoint x: 779, endPoint y: 248, distance: 219.4
click at [779, 248] on div "Submitted 23 Status colour #273444 hex #273444 Save Cancel Summaries Total orde…" at bounding box center [754, 324] width 5636 height 417
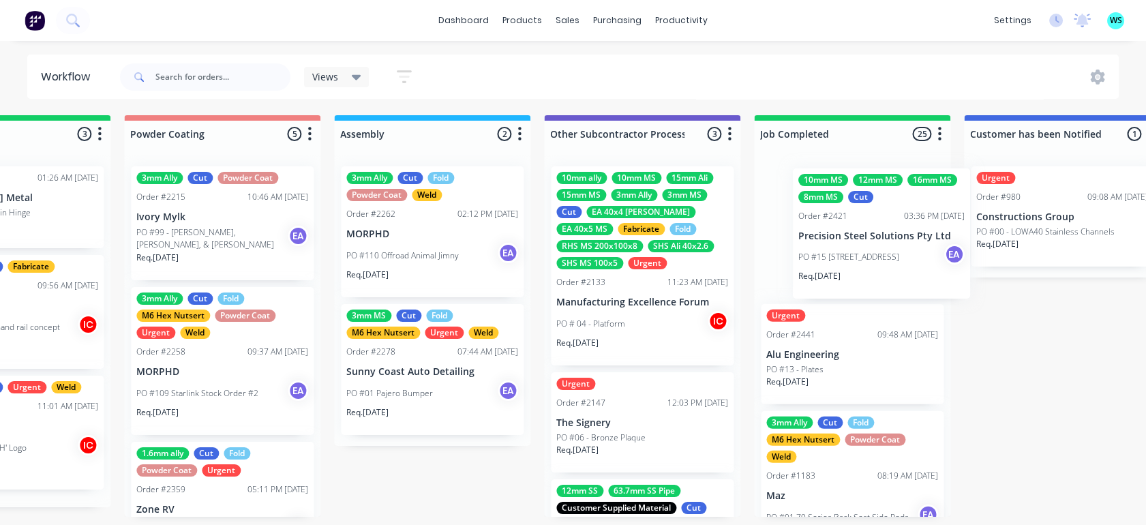
scroll to position [1, 3896]
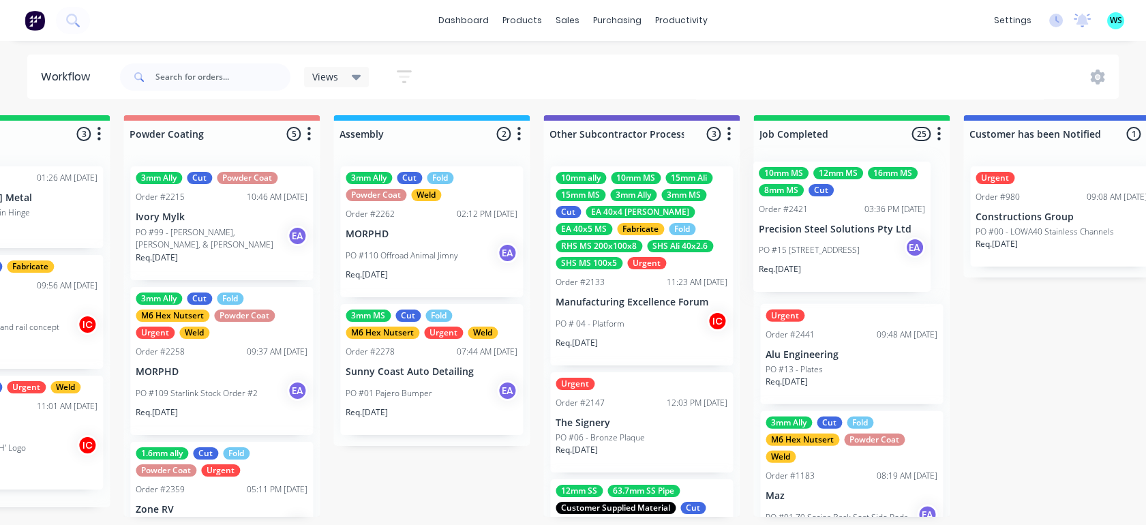
drag, startPoint x: 751, startPoint y: 400, endPoint x: 796, endPoint y: 241, distance: 166.0
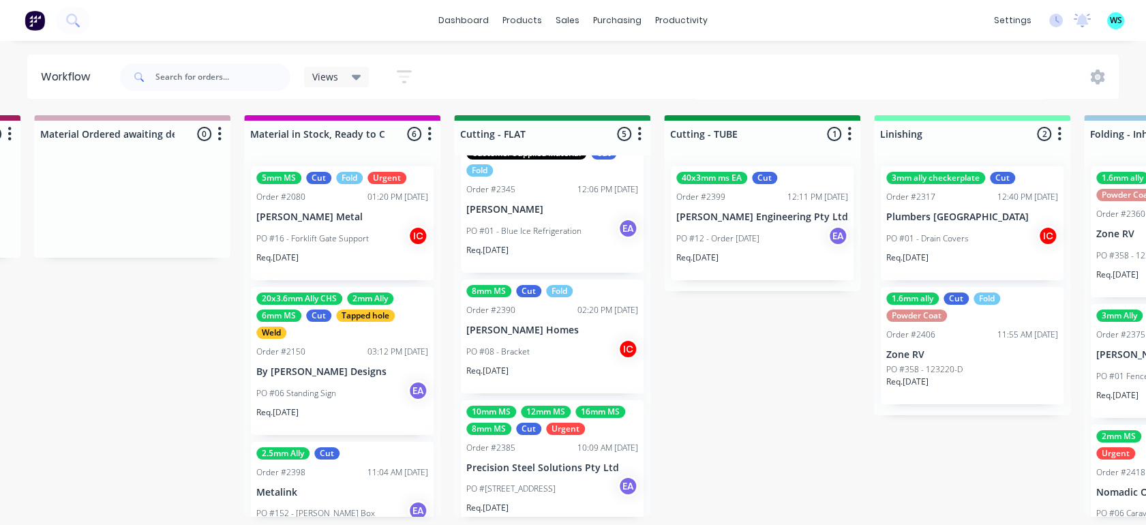
scroll to position [76, 0]
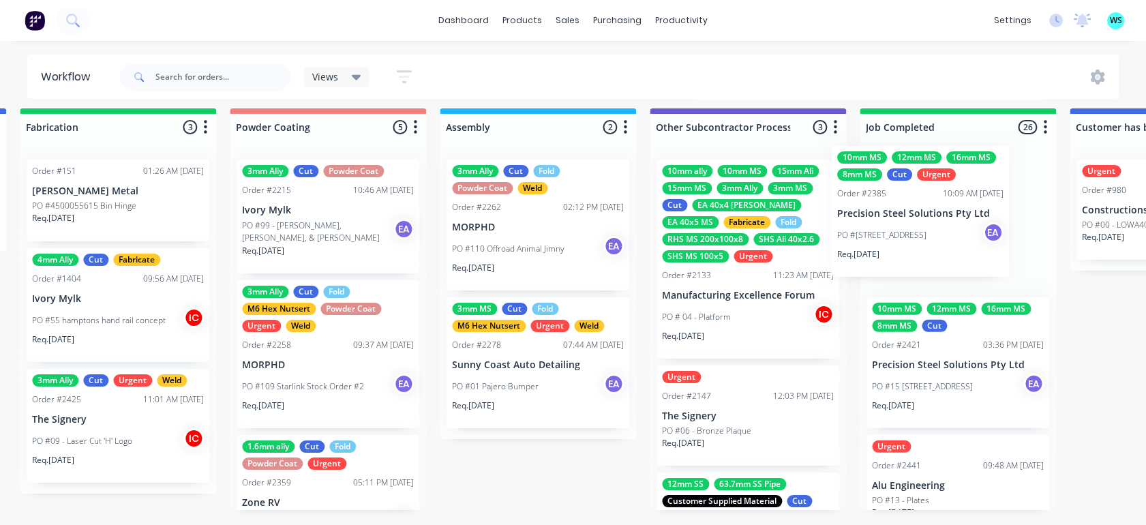
drag, startPoint x: 528, startPoint y: 449, endPoint x: 906, endPoint y: 230, distance: 436.2
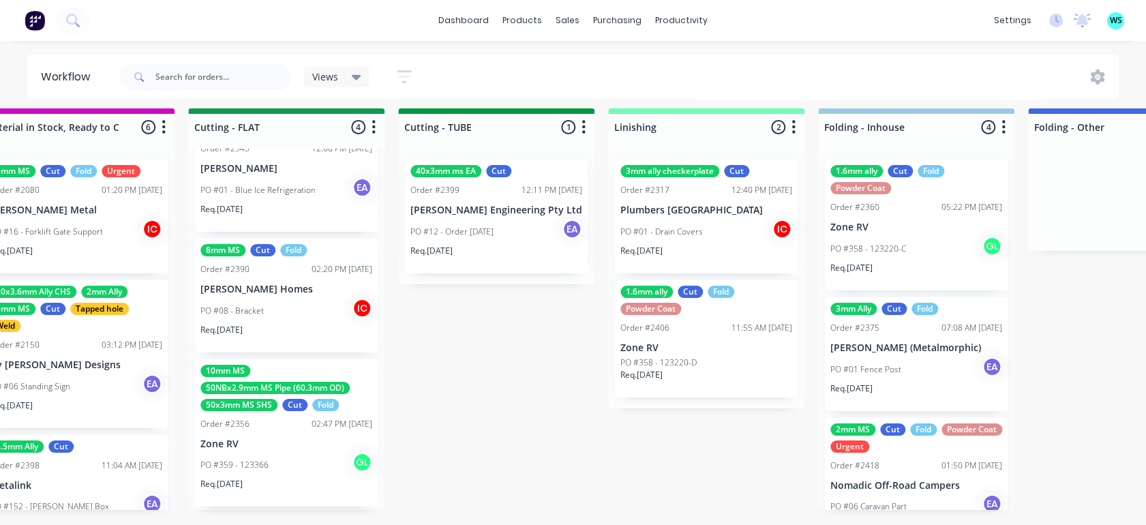
scroll to position [11, 2503]
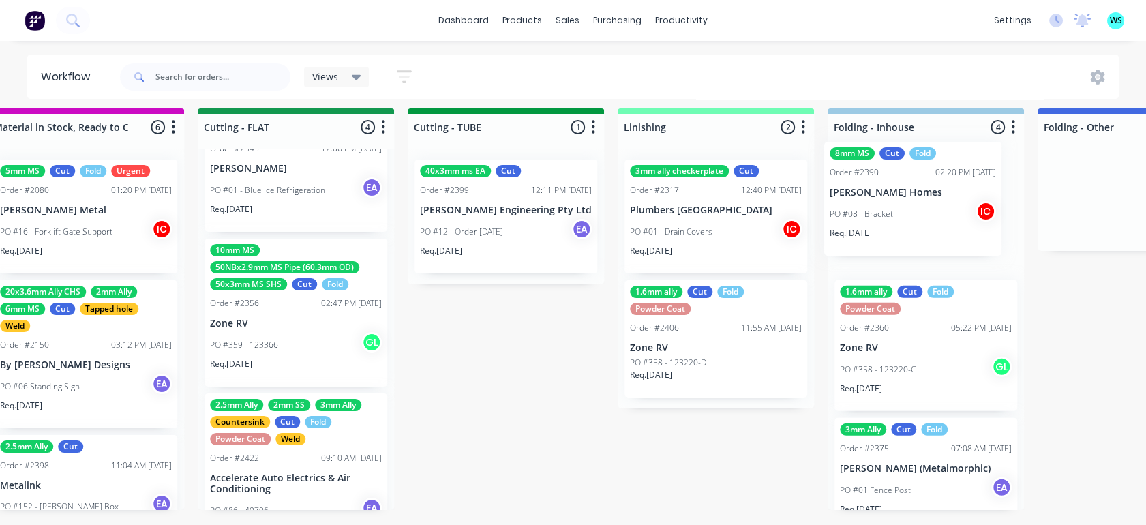
drag, startPoint x: 316, startPoint y: 309, endPoint x: 884, endPoint y: 213, distance: 575.4
click at [882, 215] on div "Submitted 23 Status colour #273444 hex #273444 Save Cancel Summaries Total orde…" at bounding box center [246, 316] width 5636 height 417
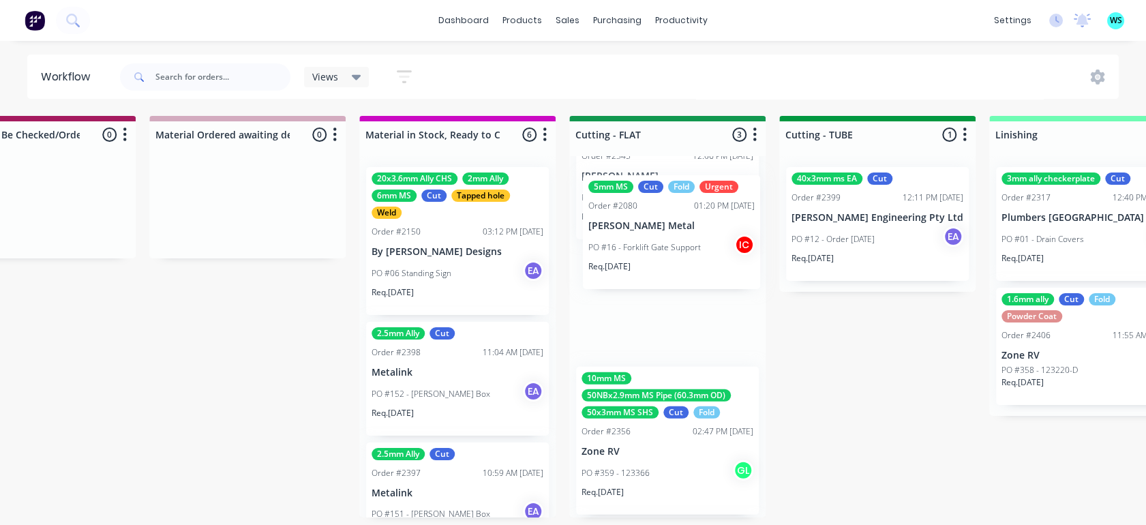
scroll to position [69, 0]
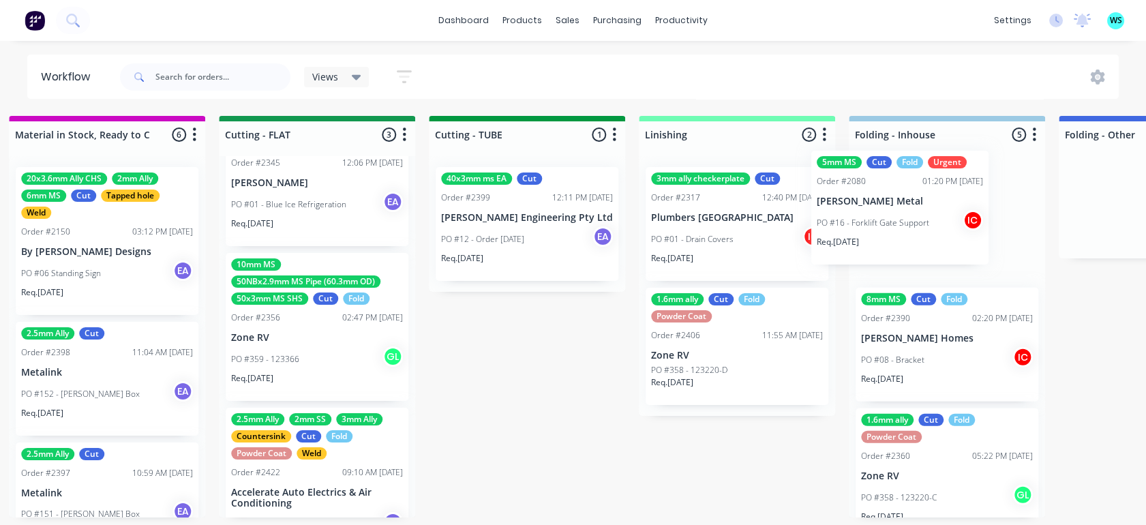
drag, startPoint x: 425, startPoint y: 251, endPoint x: 879, endPoint y: 235, distance: 453.7
click at [879, 235] on div "Submitted 23 Status colour #273444 hex #273444 Save Cancel Summaries Total orde…" at bounding box center [267, 324] width 5636 height 417
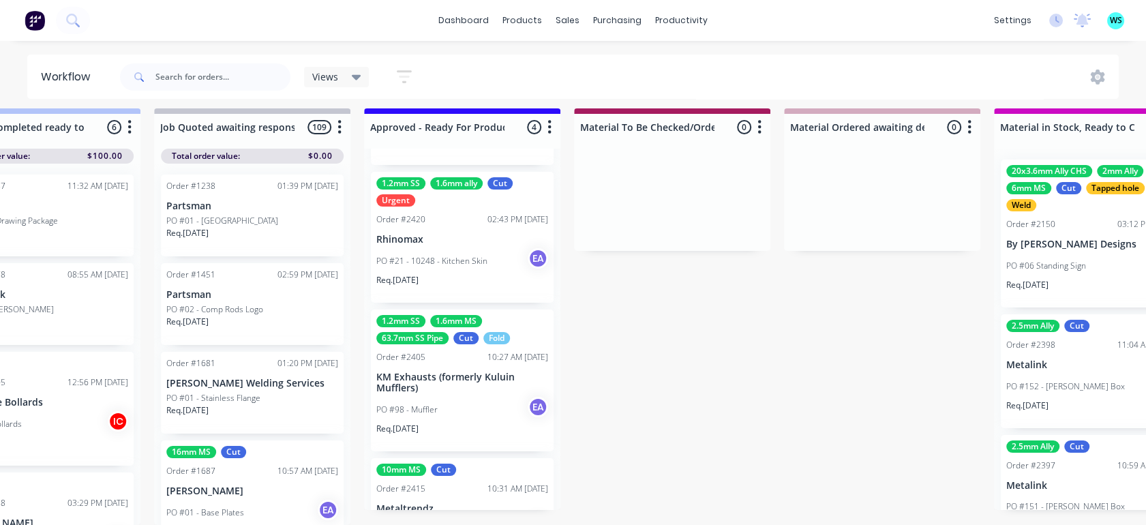
scroll to position [187, 0]
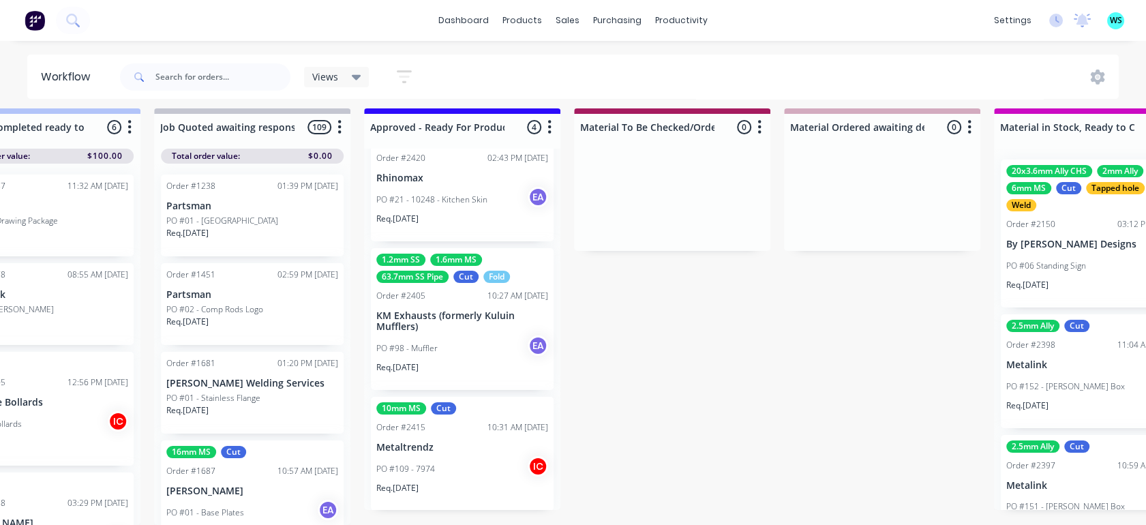
click at [445, 482] on div "Req. [DATE]" at bounding box center [462, 493] width 172 height 23
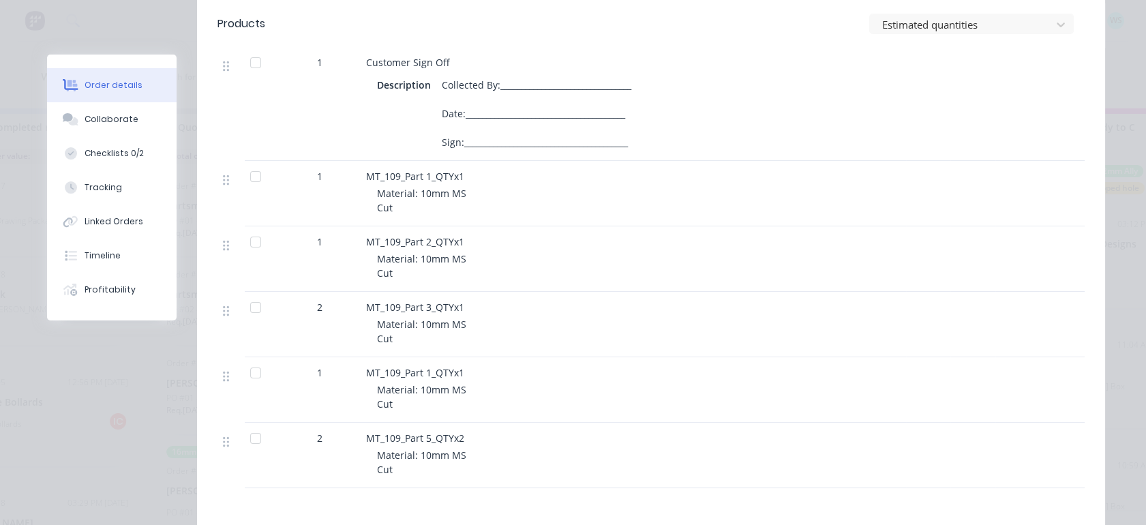
scroll to position [454, 0]
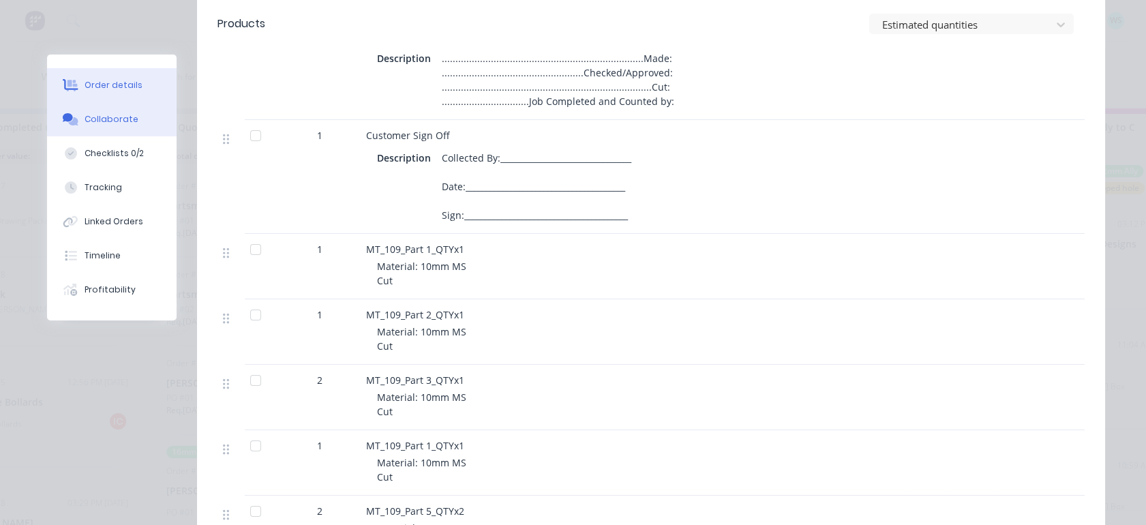
click at [101, 113] on div "Collaborate" at bounding box center [112, 119] width 54 height 12
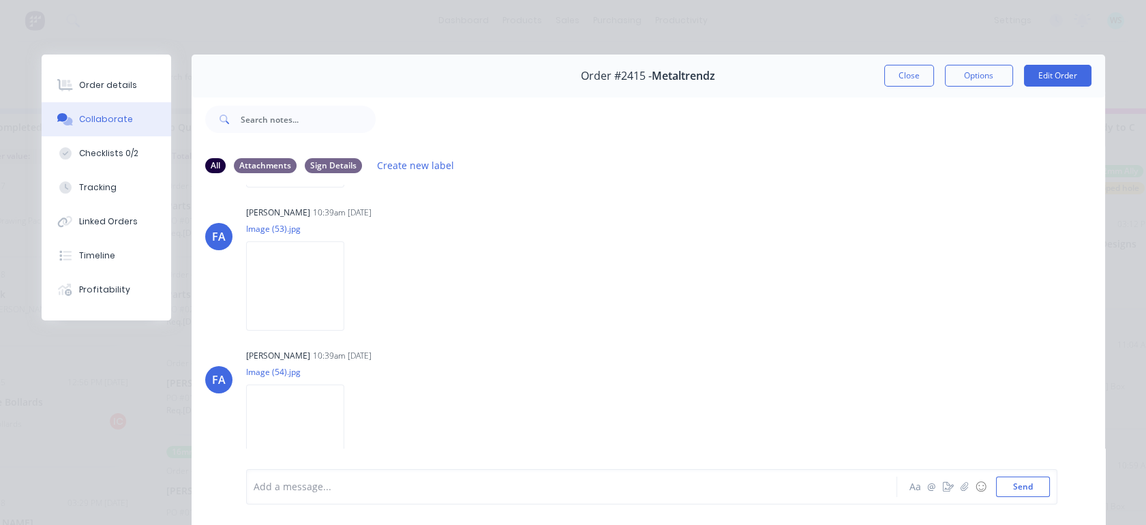
scroll to position [215, 0]
click at [289, 425] on img at bounding box center [295, 427] width 98 height 89
click at [325, 275] on img at bounding box center [295, 284] width 98 height 89
